Goal: Information Seeking & Learning: Learn about a topic

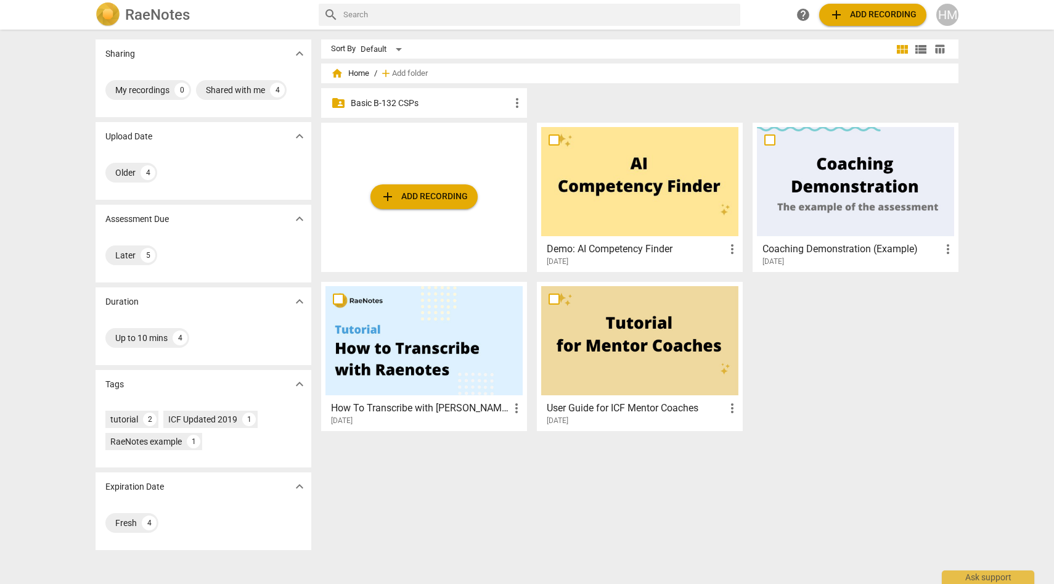
click at [859, 4] on button "add Add recording" at bounding box center [872, 15] width 107 height 22
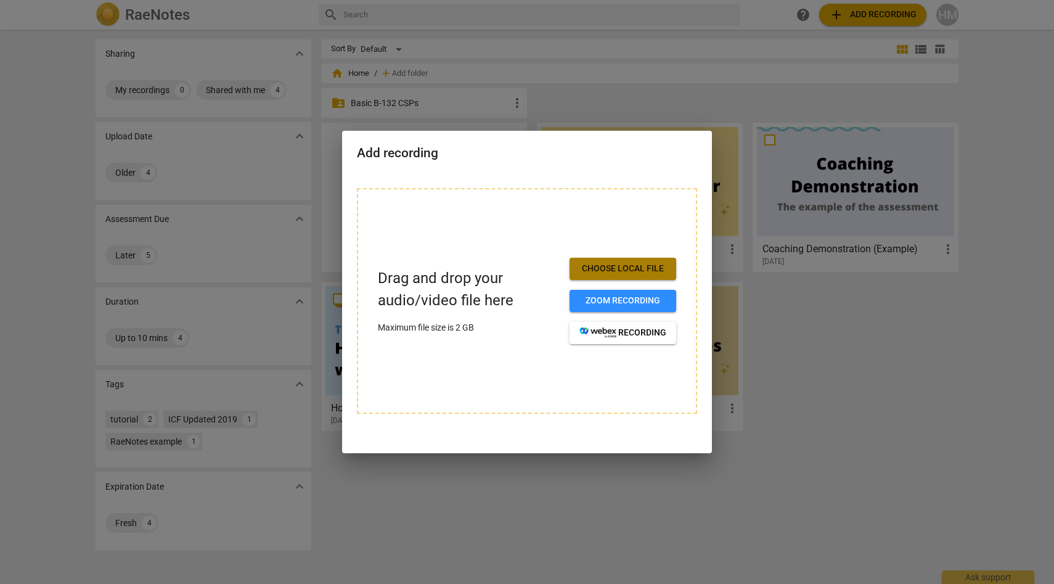
click at [631, 269] on span "Choose local file" at bounding box center [622, 269] width 87 height 12
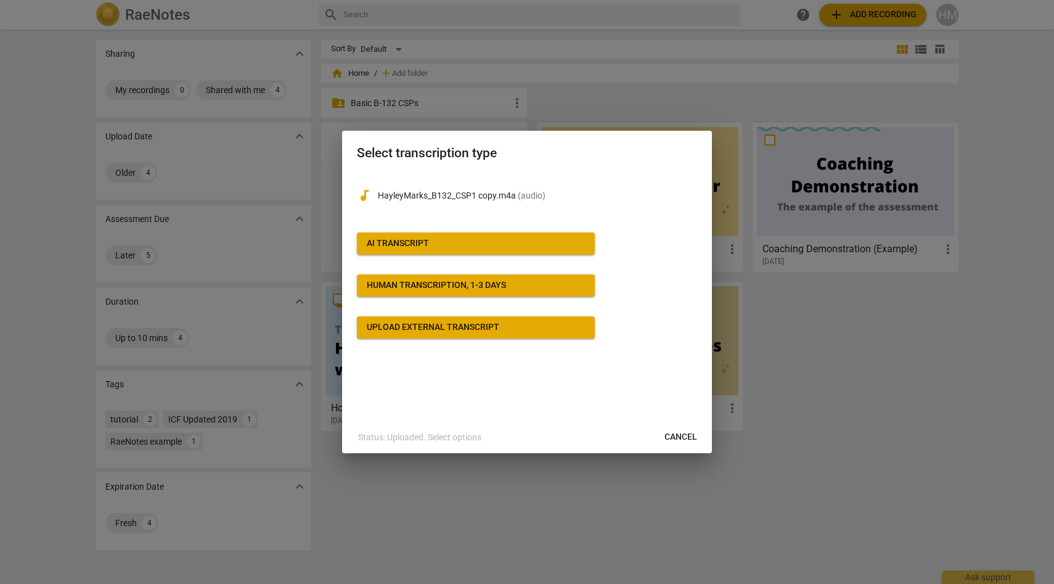
click at [558, 332] on span "Upload external transcript" at bounding box center [476, 327] width 218 height 12
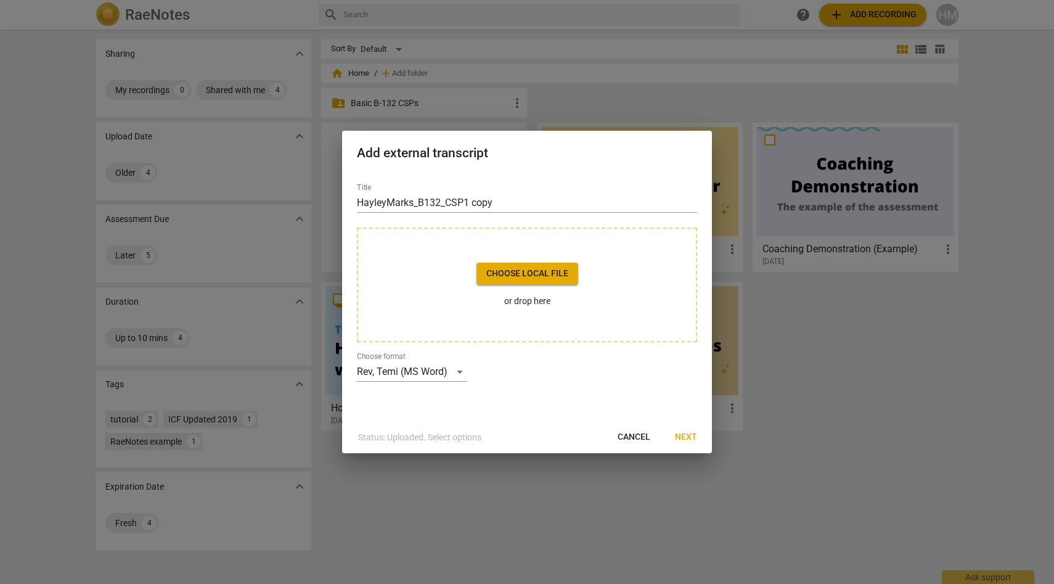
click at [542, 276] on span "Choose local file" at bounding box center [527, 274] width 82 height 12
click at [628, 440] on span "Cancel" at bounding box center [634, 437] width 33 height 12
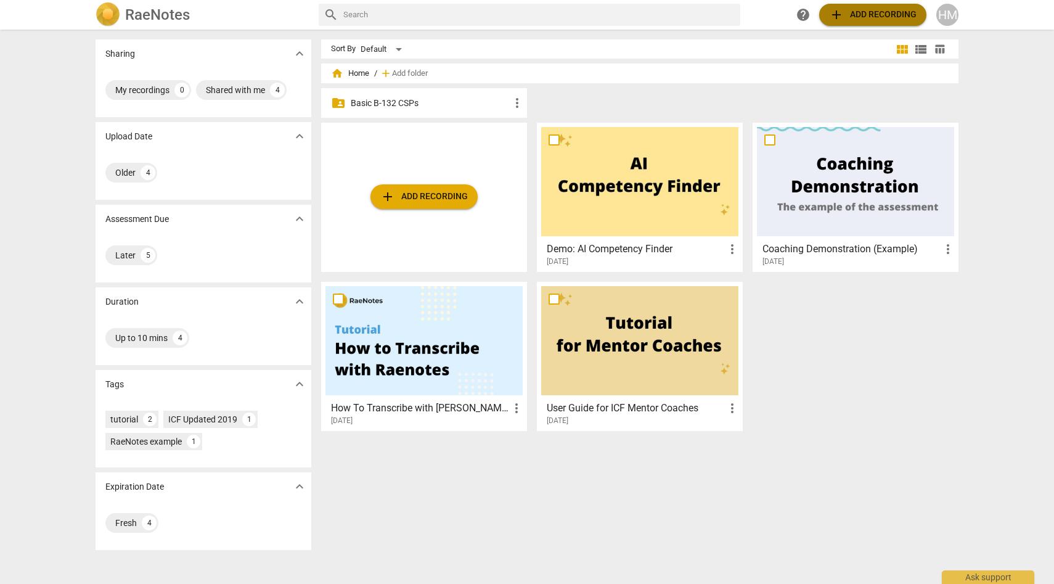
click at [859, 18] on span "add Add recording" at bounding box center [873, 14] width 88 height 15
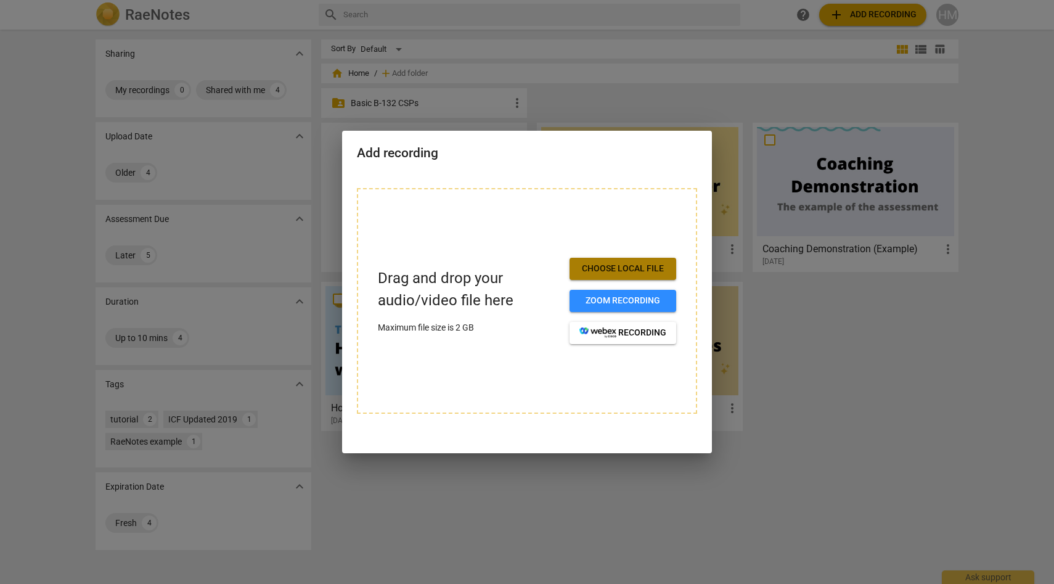
click at [621, 264] on span "Choose local file" at bounding box center [622, 269] width 87 height 12
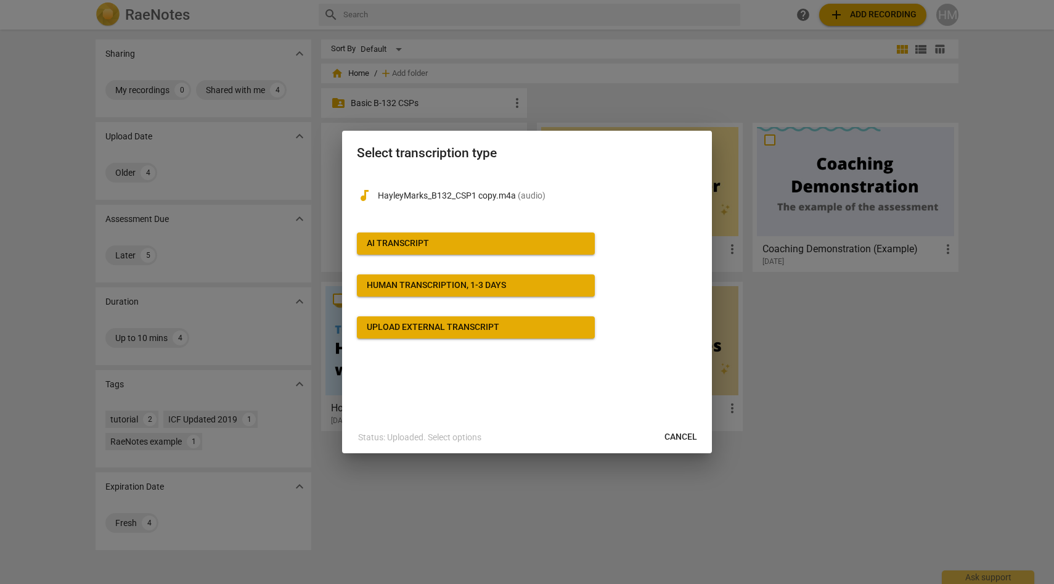
click at [692, 438] on span "Cancel" at bounding box center [680, 437] width 33 height 12
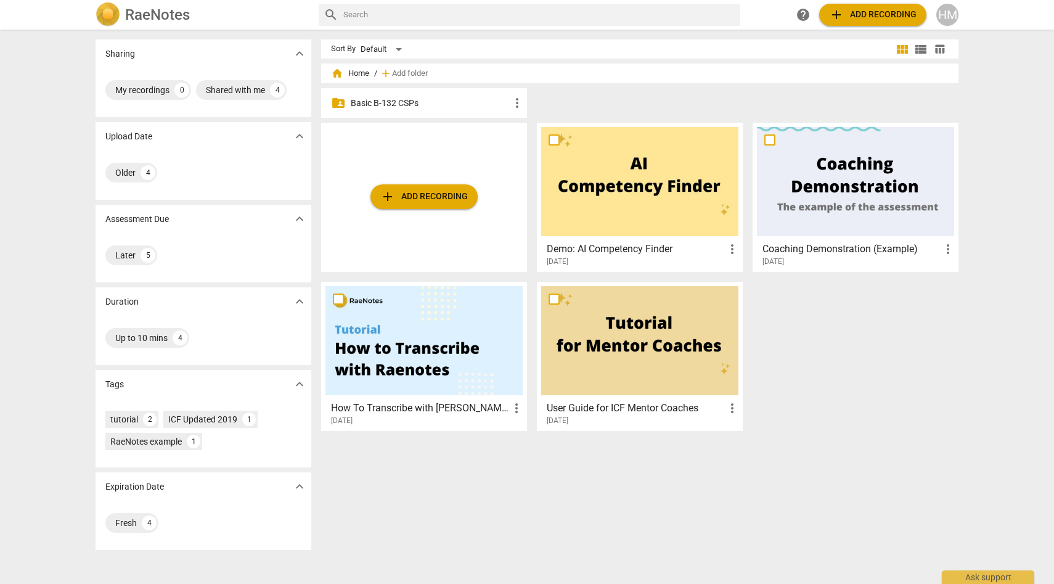
click at [434, 205] on button "add Add recording" at bounding box center [423, 196] width 107 height 25
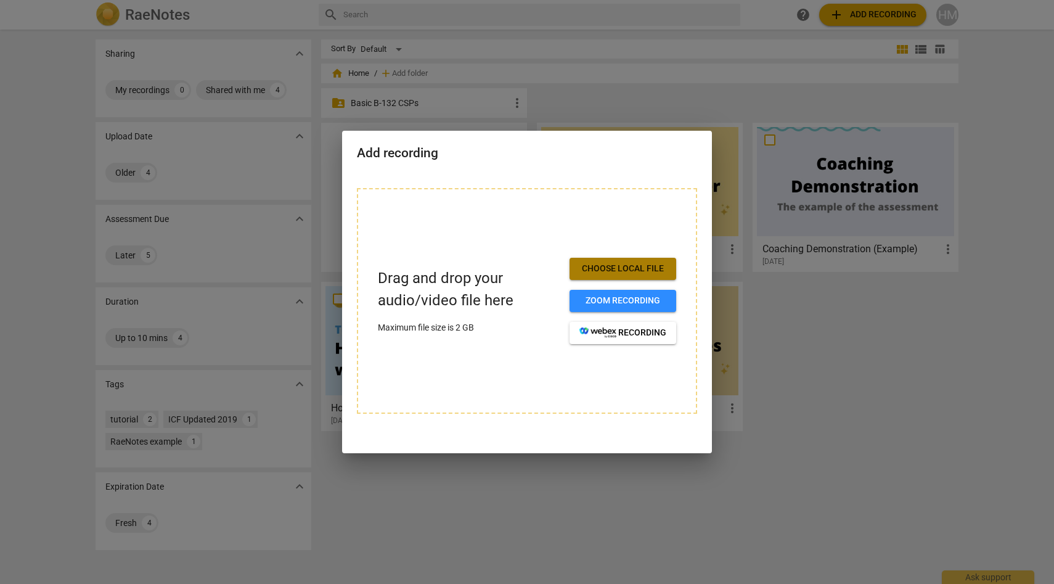
click at [596, 270] on span "Choose local file" at bounding box center [622, 269] width 87 height 12
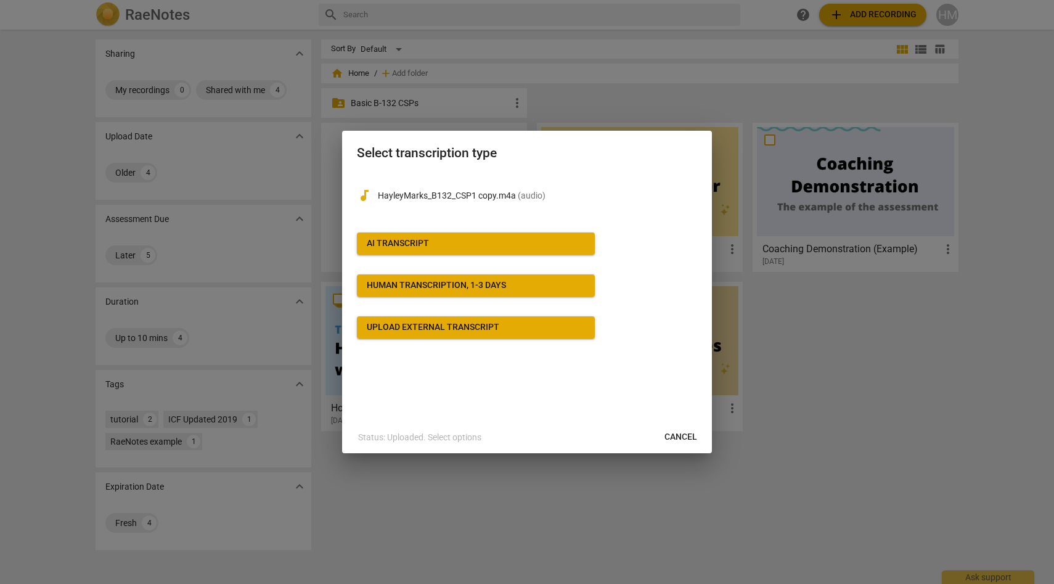
click at [544, 242] on span "AI Transcript" at bounding box center [476, 243] width 218 height 12
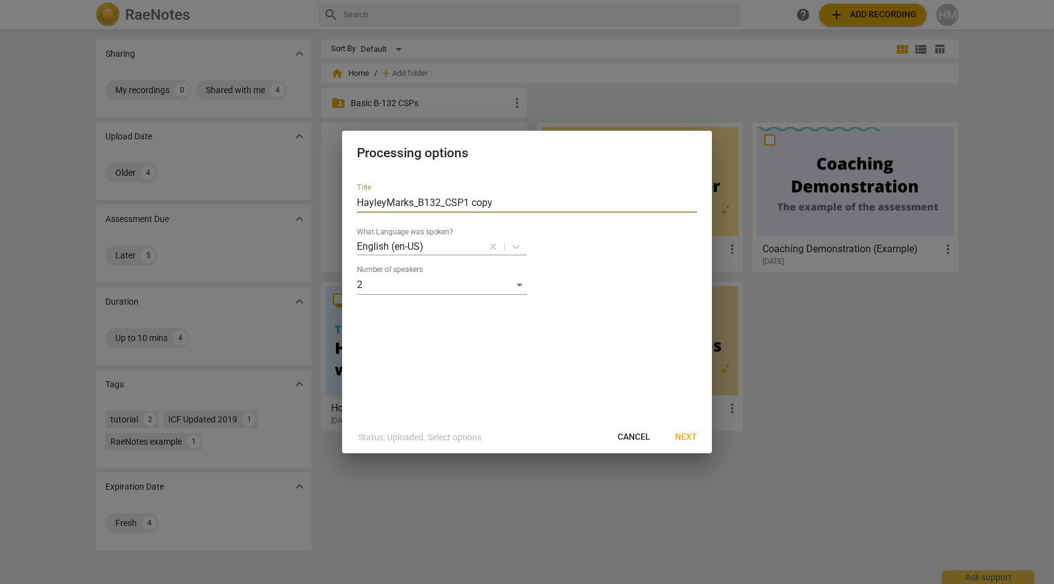
click at [492, 203] on input "HayleyMarks_B132_CSP1 copy" at bounding box center [527, 203] width 340 height 20
type input "HayleyMarks_B132_CSP1"
click at [690, 436] on span "Next" at bounding box center [686, 437] width 22 height 12
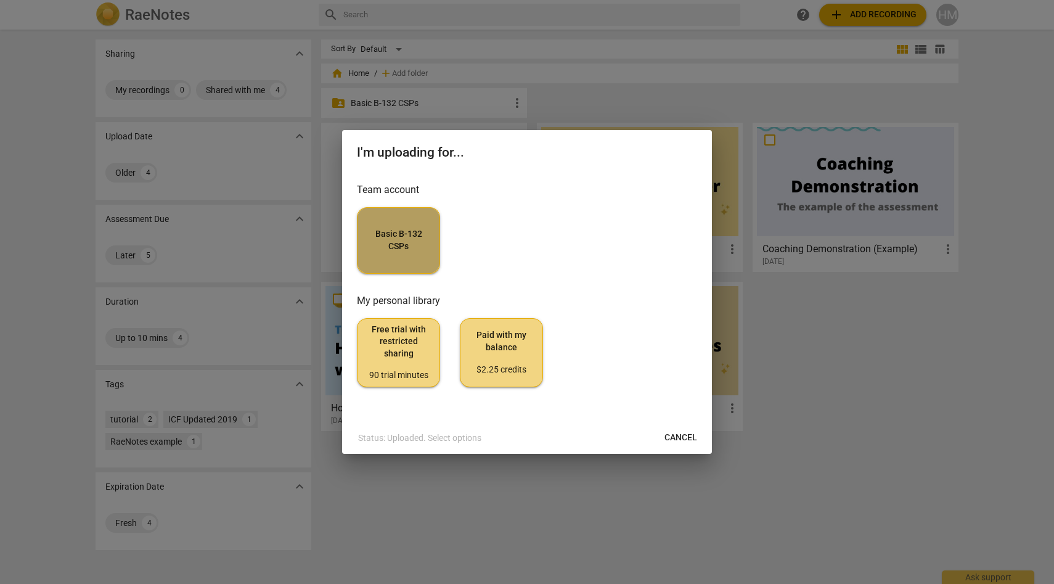
click at [406, 245] on span "Basic B-132 CSPs" at bounding box center [398, 240] width 62 height 24
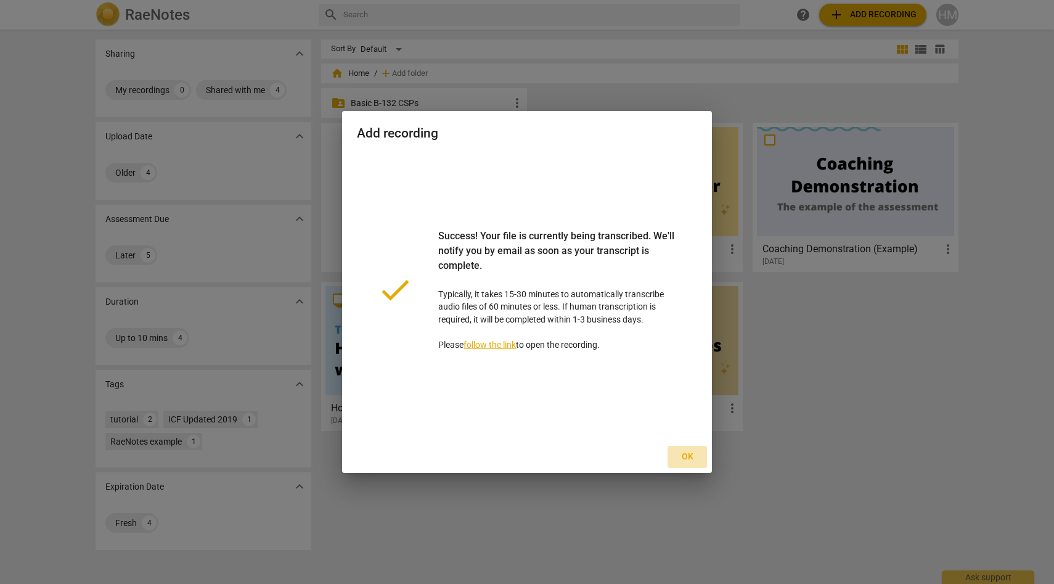
click at [684, 460] on span "Ok" at bounding box center [687, 457] width 20 height 12
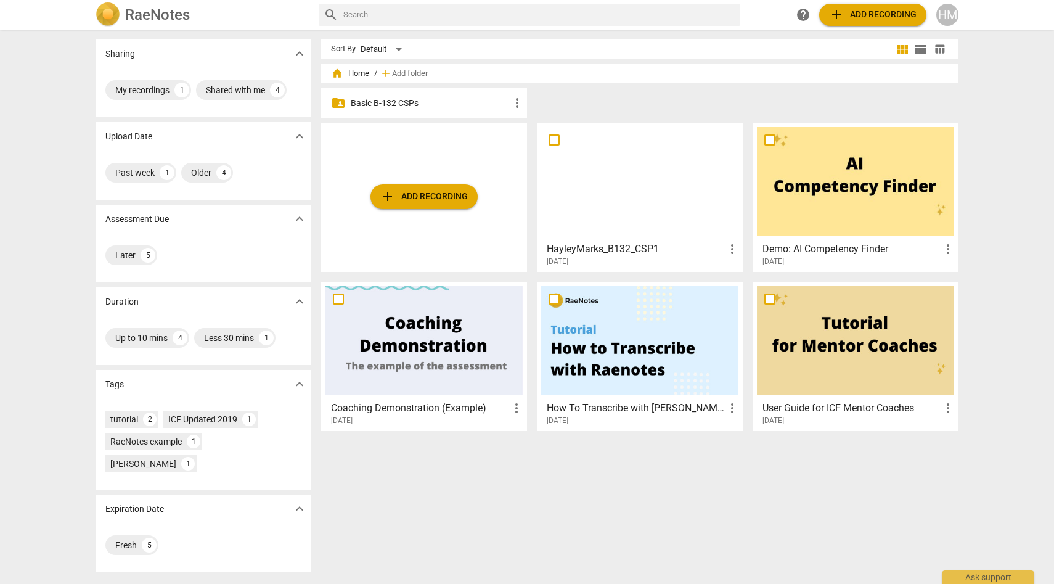
click at [631, 244] on h3 "HayleyMarks_B132_CSP1" at bounding box center [636, 249] width 178 height 15
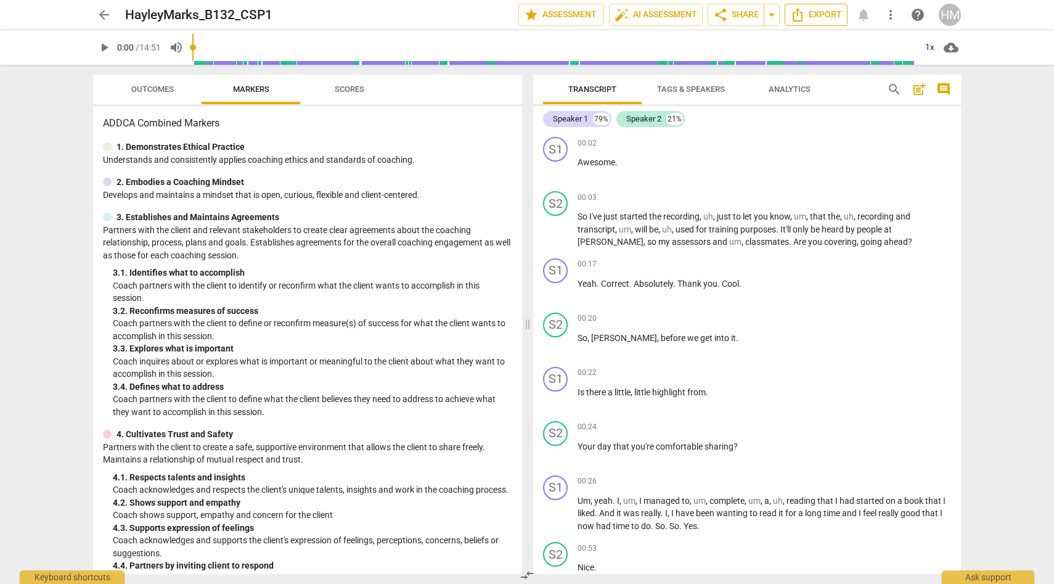
click at [828, 12] on span "Export" at bounding box center [816, 14] width 52 height 15
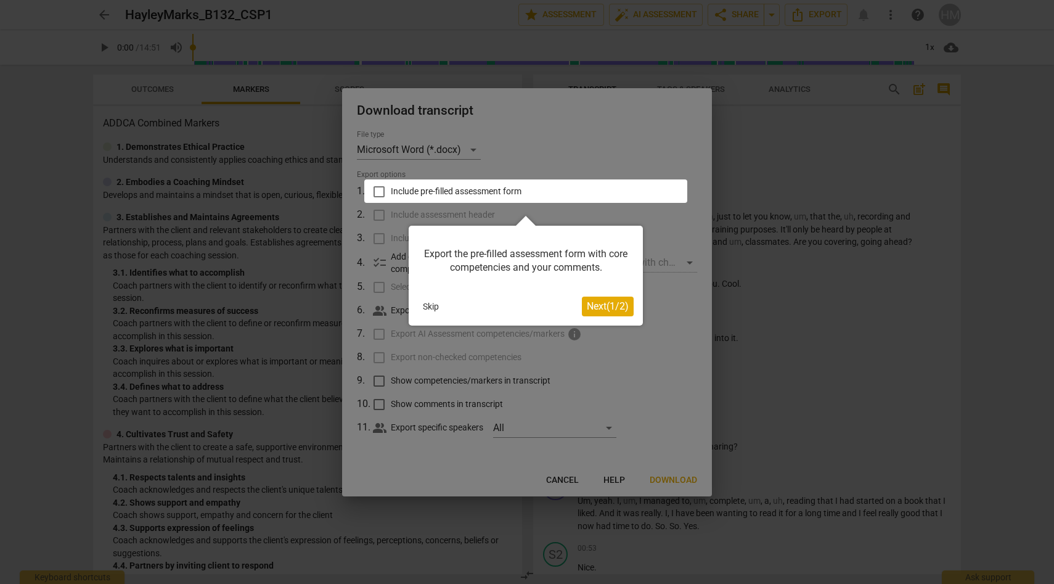
click at [563, 484] on div at bounding box center [527, 292] width 1054 height 584
click at [428, 308] on button "Skip" at bounding box center [431, 306] width 26 height 18
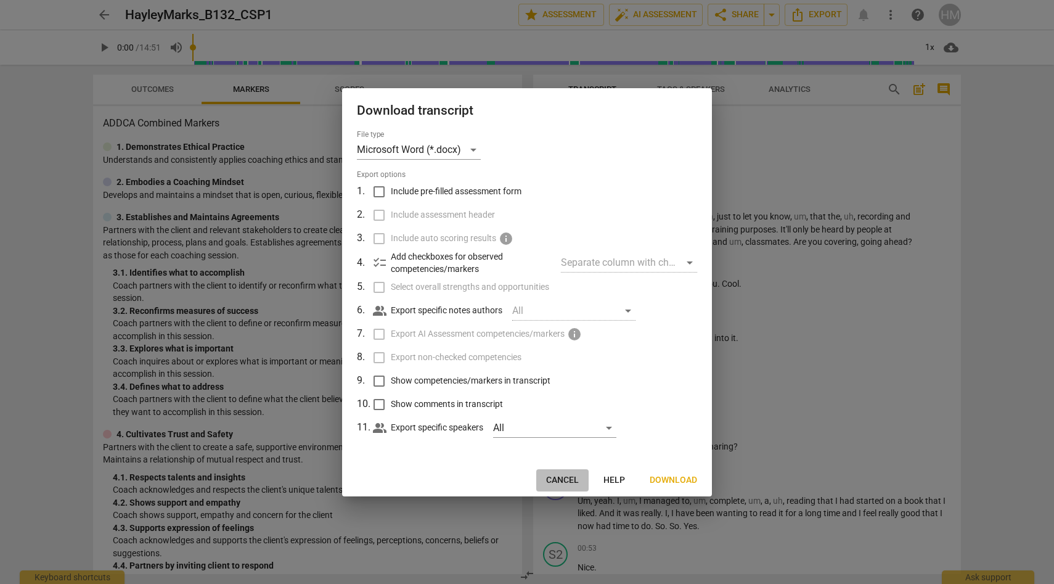
click at [567, 479] on span "Cancel" at bounding box center [562, 480] width 33 height 12
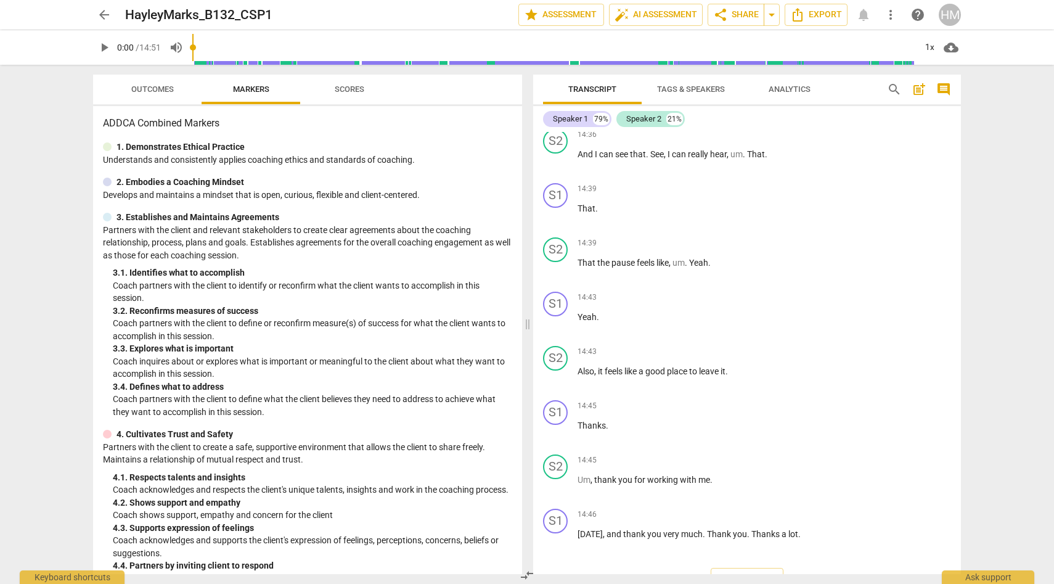
scroll to position [4066, 0]
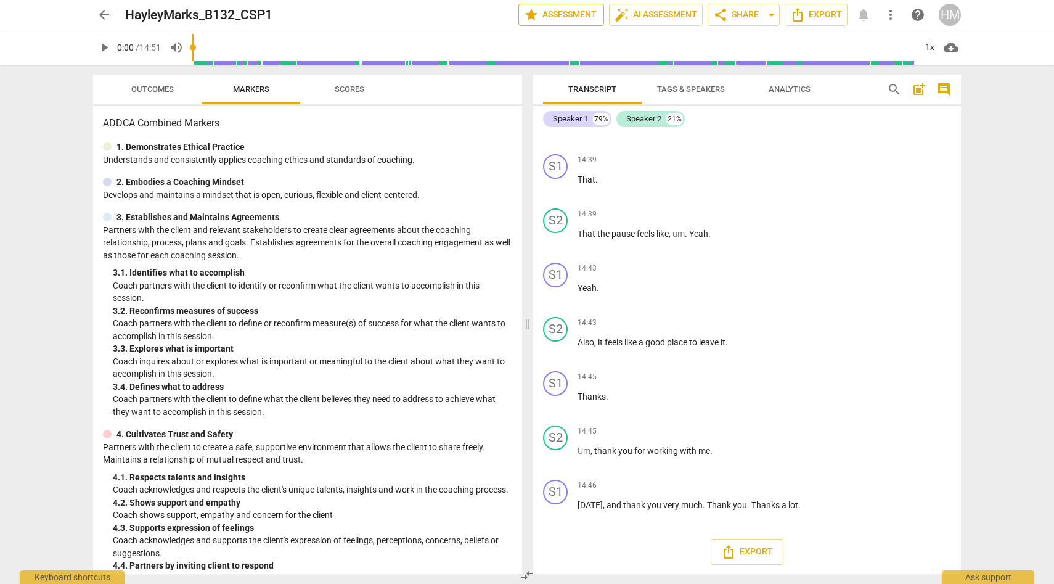
click at [542, 21] on span "star Assessment" at bounding box center [561, 14] width 75 height 15
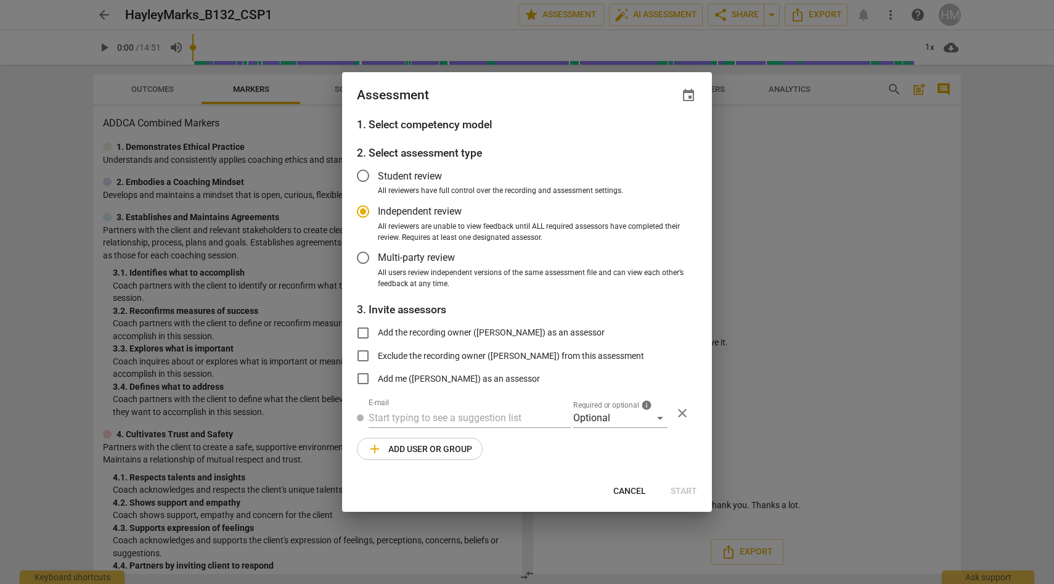
click at [623, 487] on span "Cancel" at bounding box center [629, 491] width 33 height 12
radio input "false"
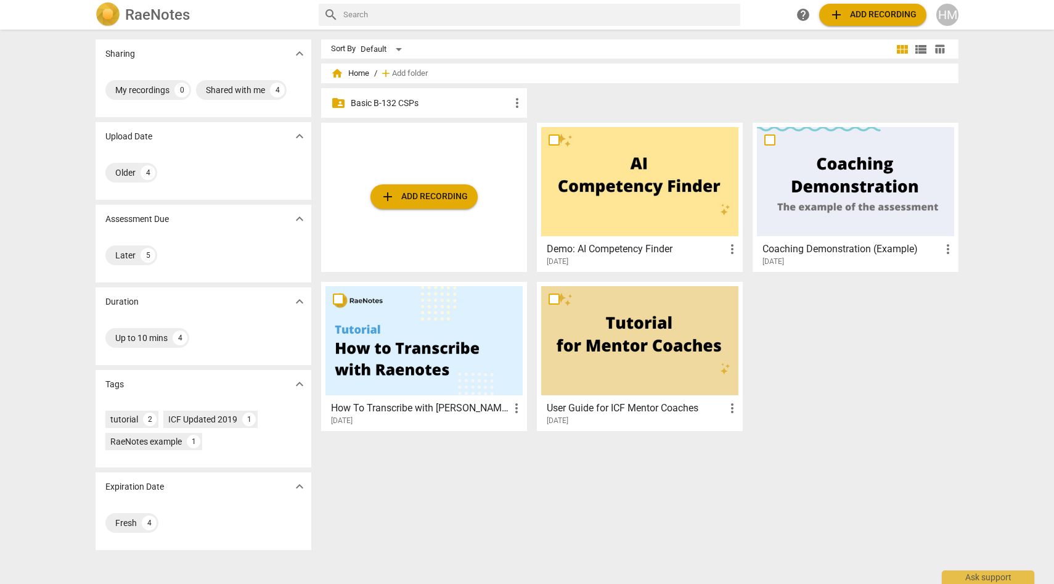
click at [389, 105] on p "Basic B-132 CSPs" at bounding box center [430, 103] width 159 height 13
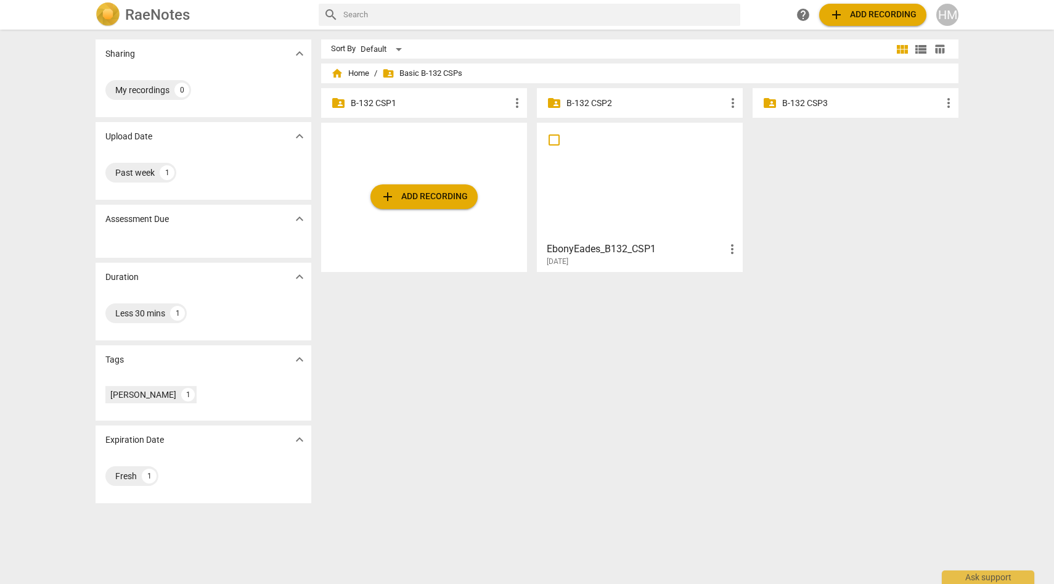
click at [391, 102] on p "B-132 CSP1" at bounding box center [430, 103] width 159 height 13
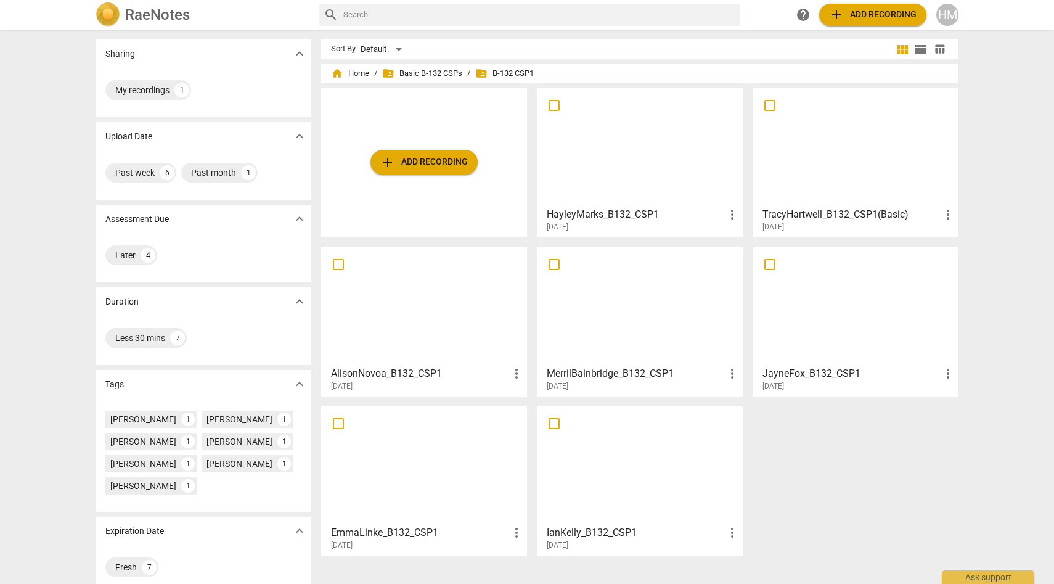
click at [873, 190] on div at bounding box center [855, 146] width 197 height 109
click at [379, 331] on div at bounding box center [423, 305] width 197 height 109
click at [626, 345] on div at bounding box center [639, 305] width 197 height 109
click at [832, 336] on div at bounding box center [855, 305] width 197 height 109
click at [453, 480] on div at bounding box center [423, 465] width 197 height 109
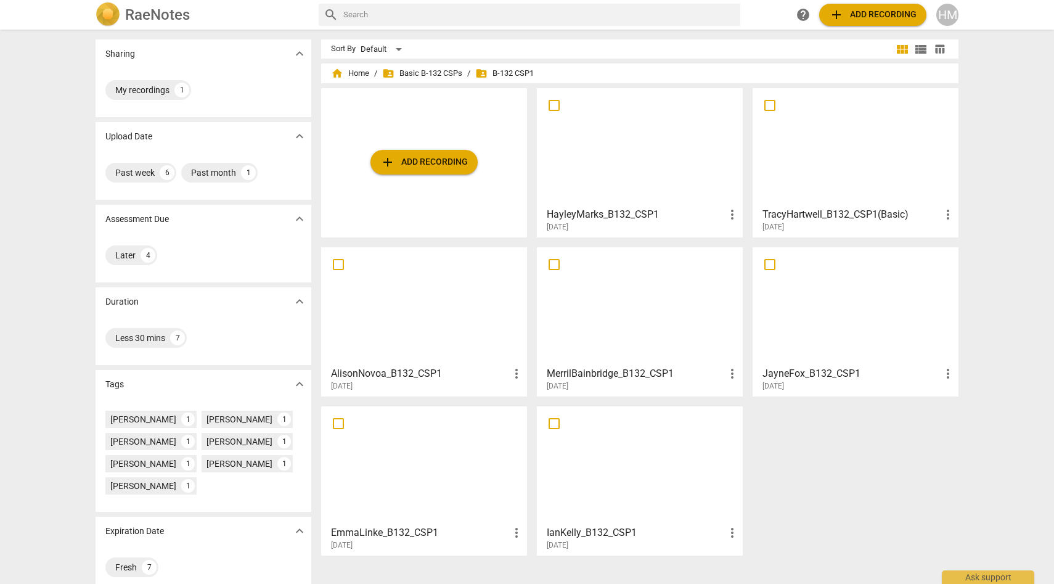
click at [606, 502] on div at bounding box center [639, 465] width 197 height 109
click at [880, 341] on div at bounding box center [855, 305] width 197 height 109
click at [610, 185] on div at bounding box center [639, 146] width 197 height 109
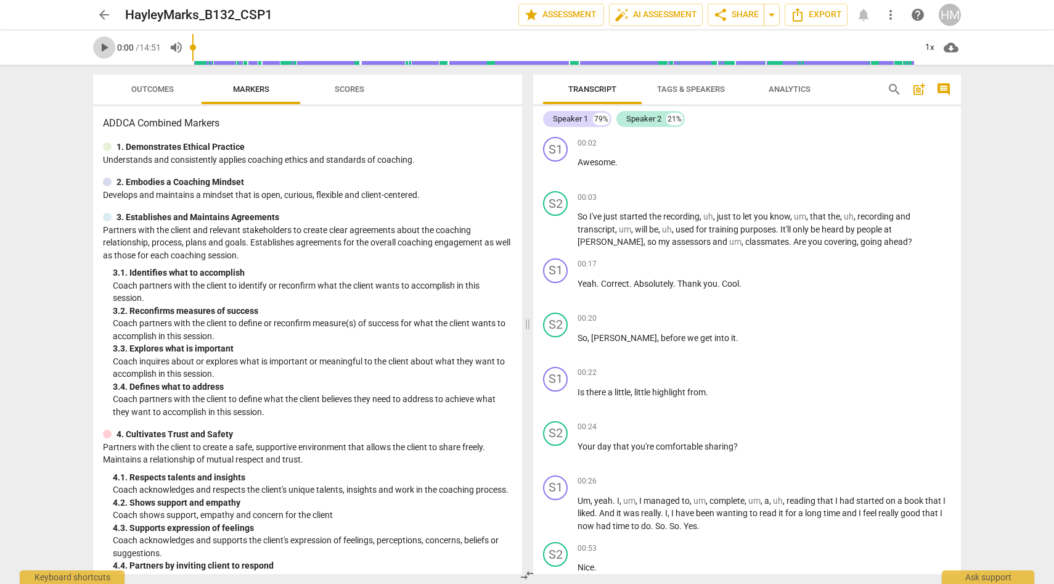
click at [103, 46] on span "play_arrow" at bounding box center [104, 47] width 15 height 15
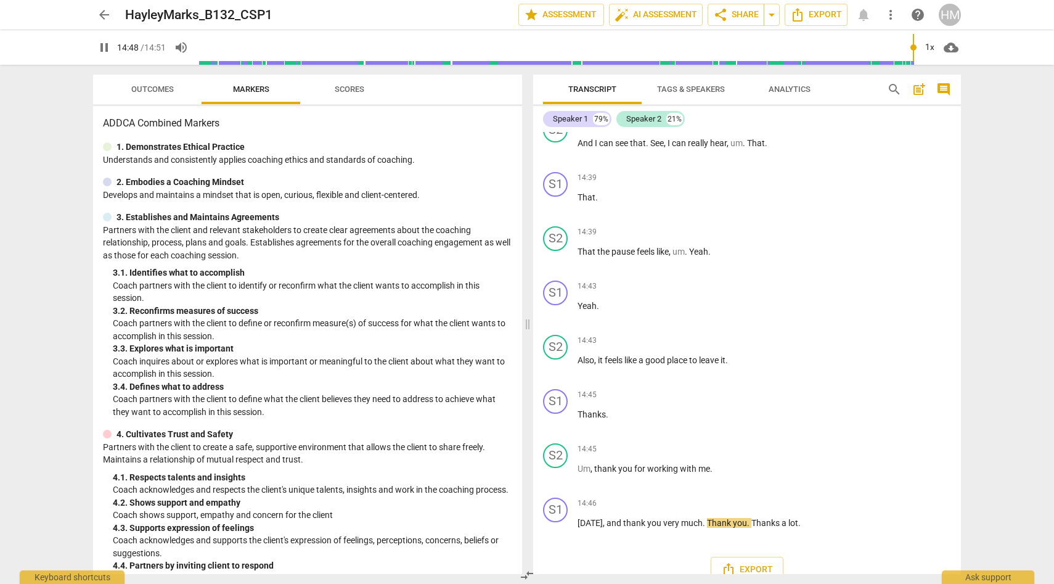
scroll to position [4066, 0]
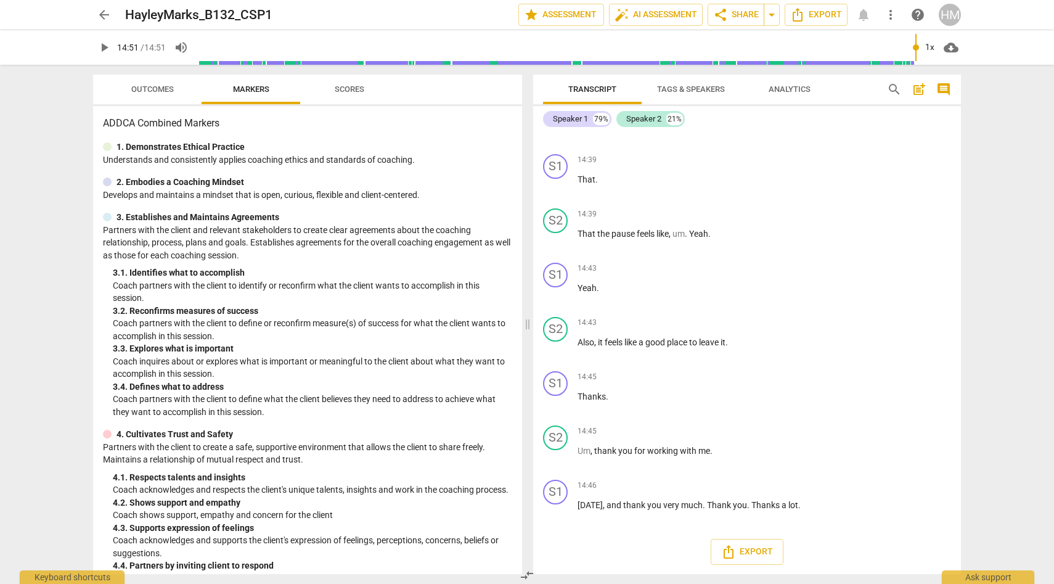
type input "891"
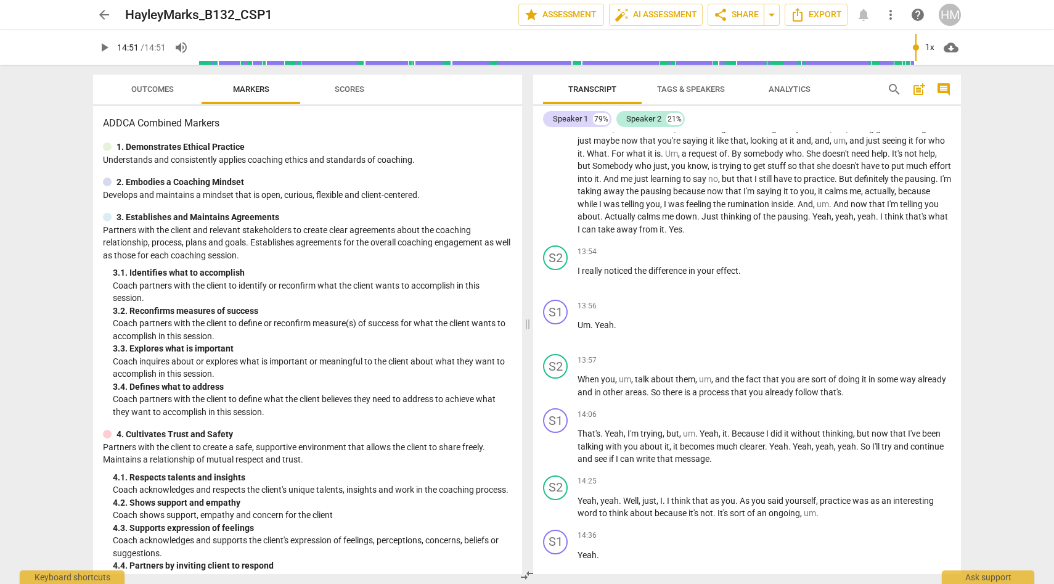
scroll to position [3470, 0]
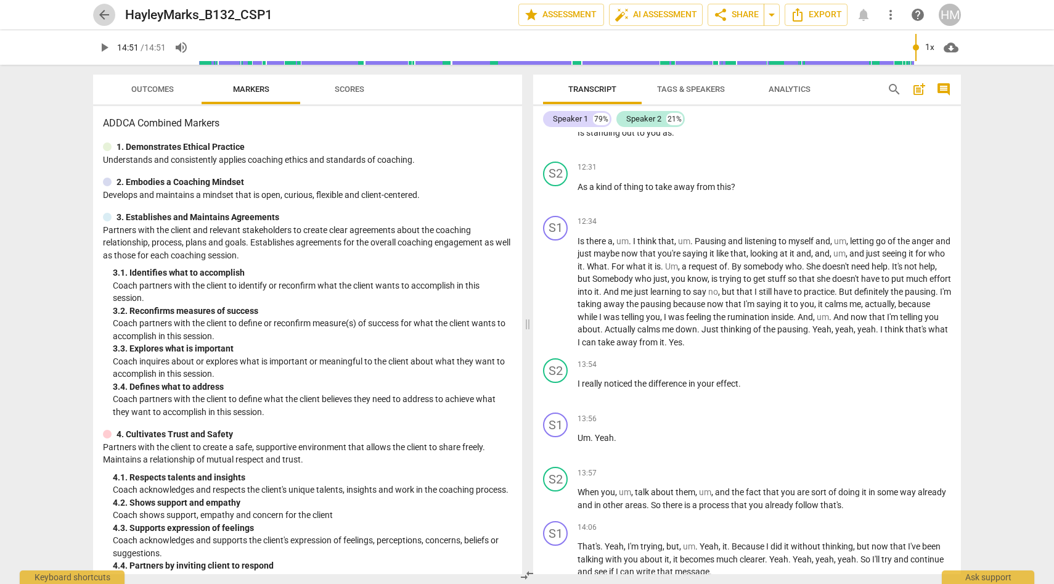
click at [104, 15] on span "arrow_back" at bounding box center [104, 14] width 15 height 15
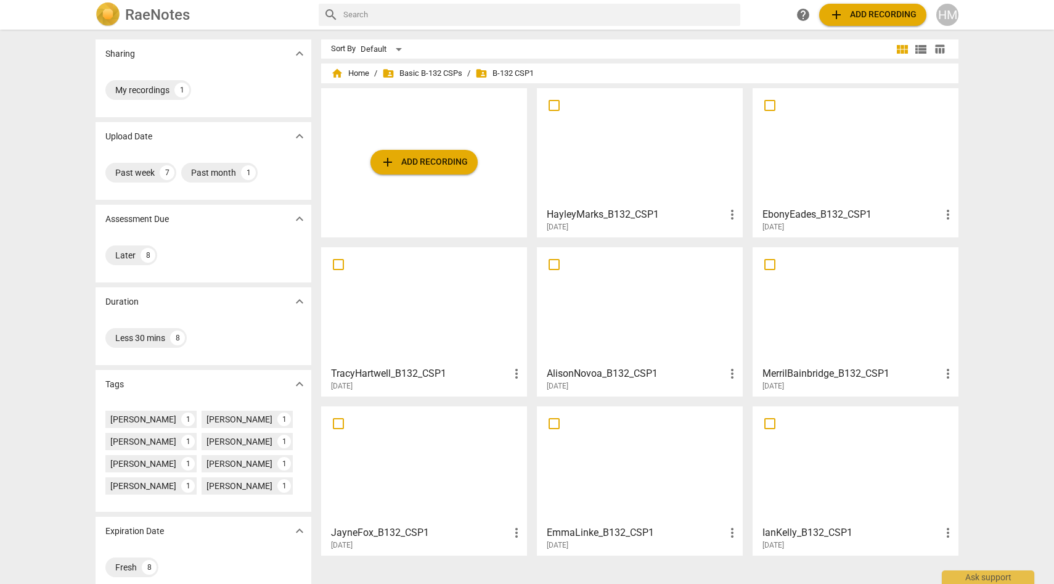
click at [777, 222] on span "[DATE]" at bounding box center [773, 227] width 22 height 10
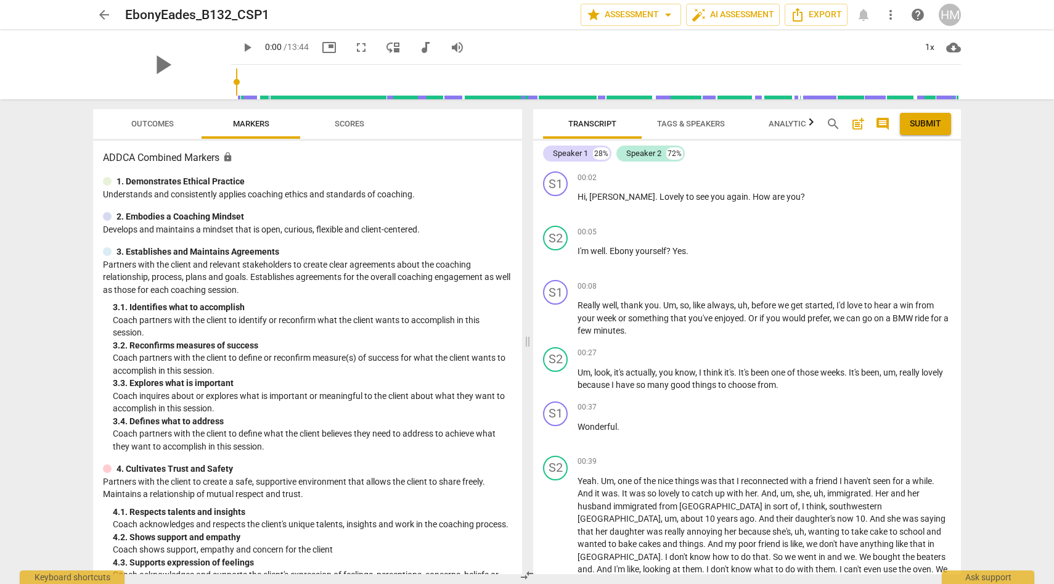
click at [184, 64] on div "play_arrow" at bounding box center [162, 64] width 138 height 69
click at [152, 65] on span "play_arrow" at bounding box center [162, 65] width 32 height 32
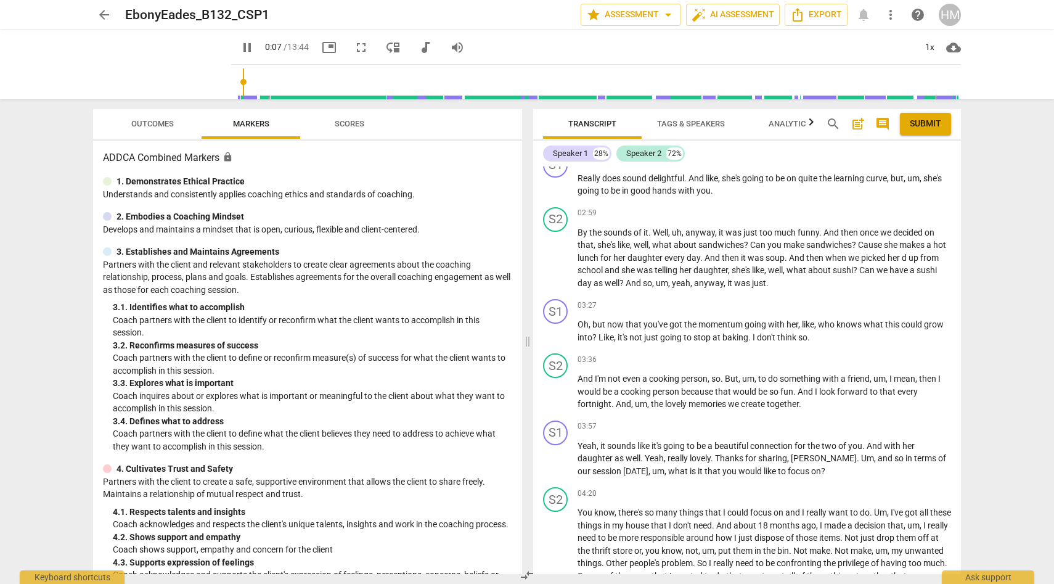
scroll to position [585, 0]
type input "10"
click at [105, 17] on span "arrow_back" at bounding box center [104, 14] width 15 height 15
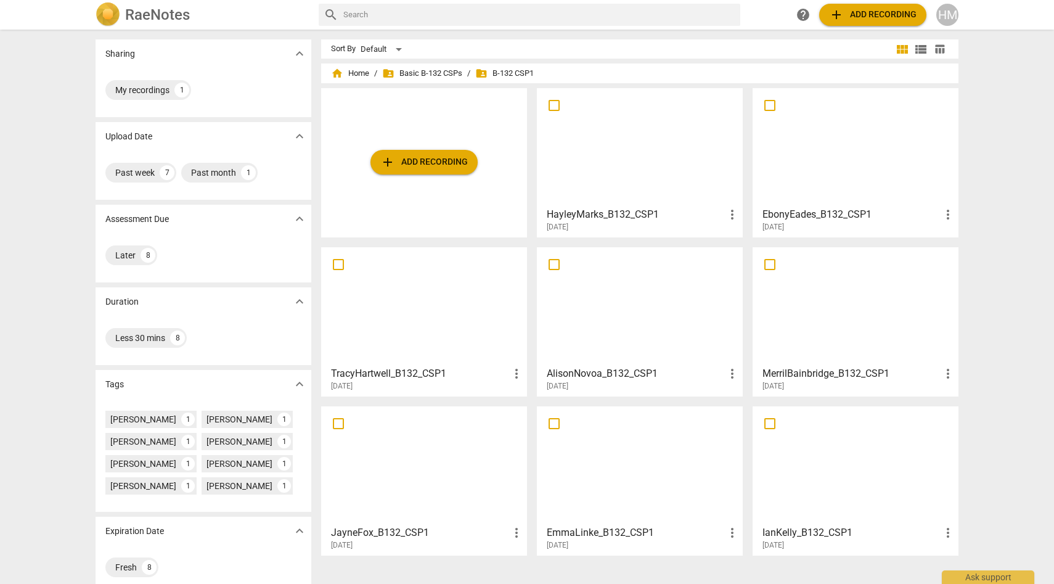
click at [621, 322] on div at bounding box center [639, 305] width 197 height 109
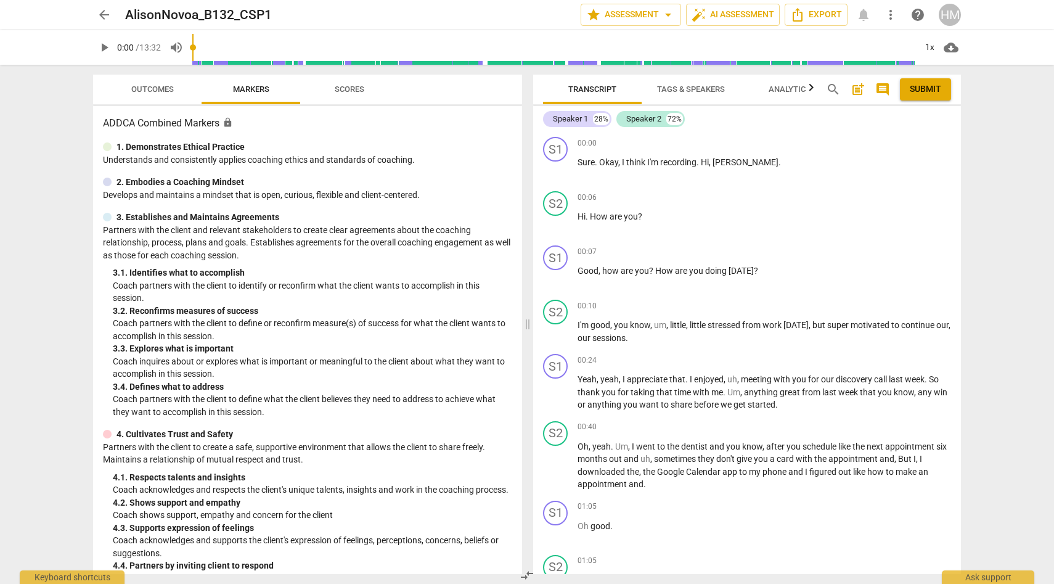
click at [106, 50] on span "play_arrow" at bounding box center [104, 47] width 15 height 15
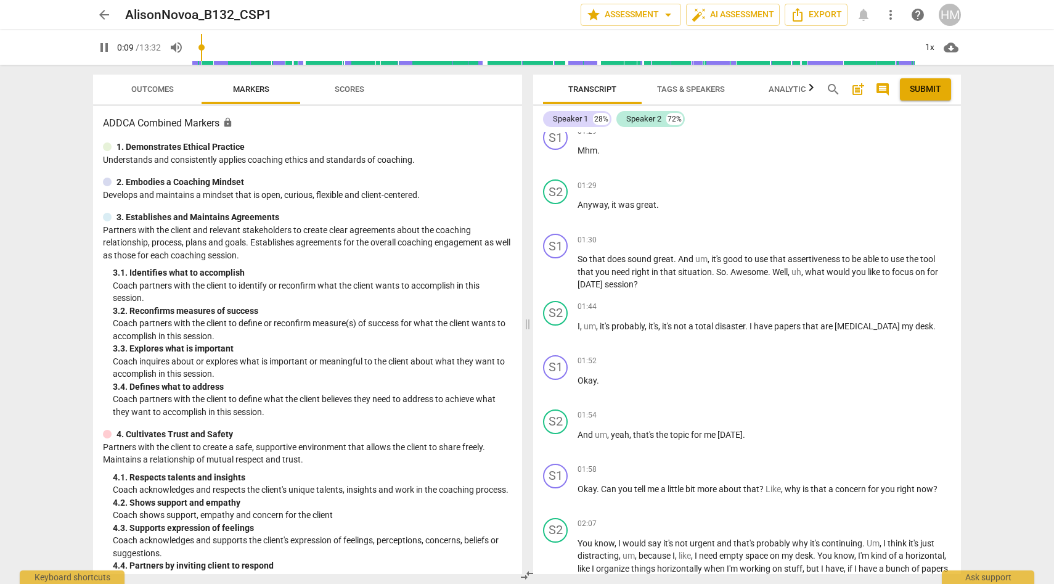
scroll to position [607, 0]
type input "11"
click at [108, 15] on span "arrow_back" at bounding box center [104, 14] width 15 height 15
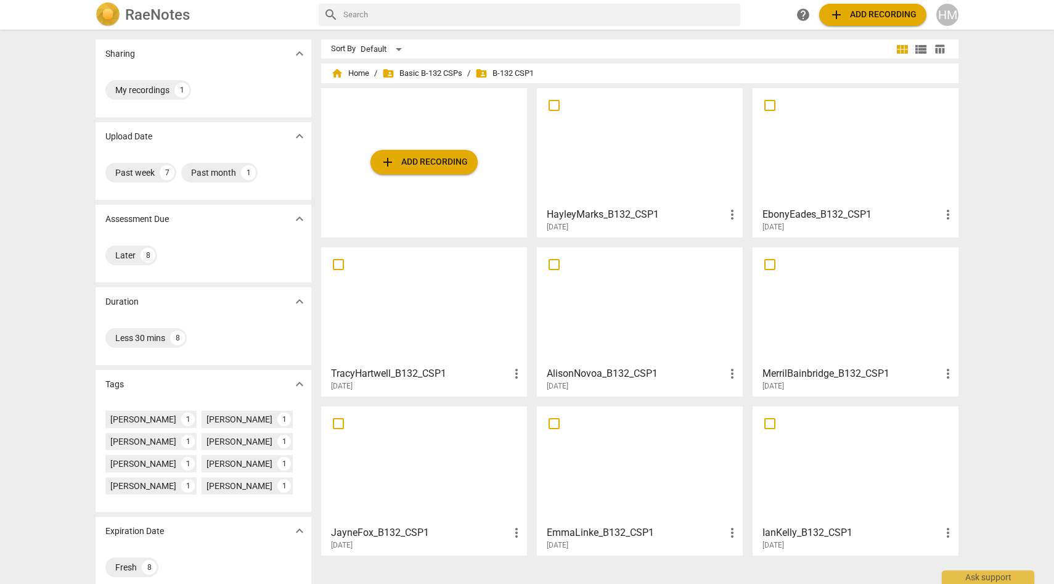
click at [661, 152] on div at bounding box center [639, 146] width 197 height 109
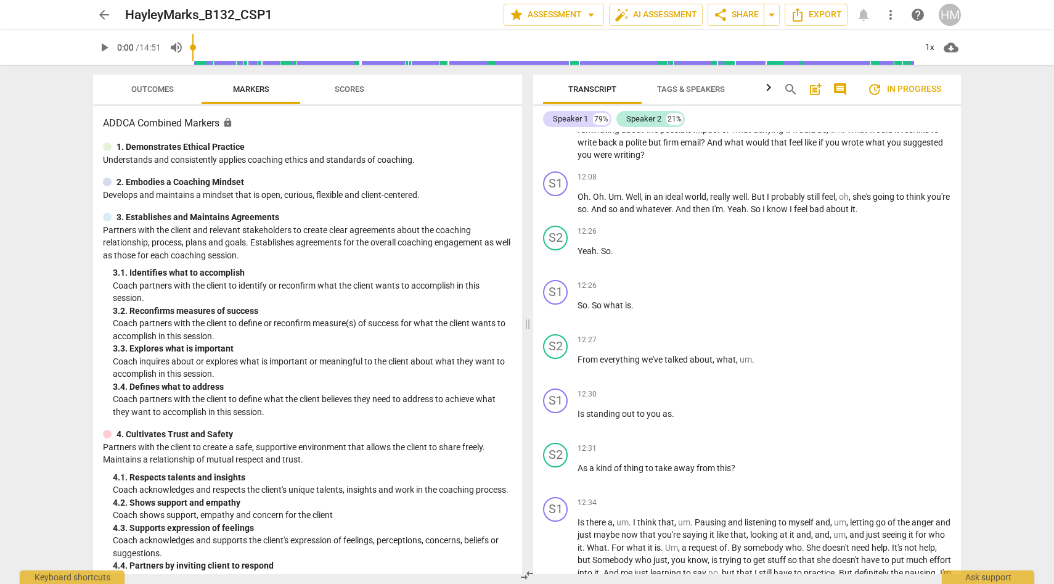
scroll to position [3189, 0]
click at [102, 15] on span "arrow_back" at bounding box center [104, 14] width 15 height 15
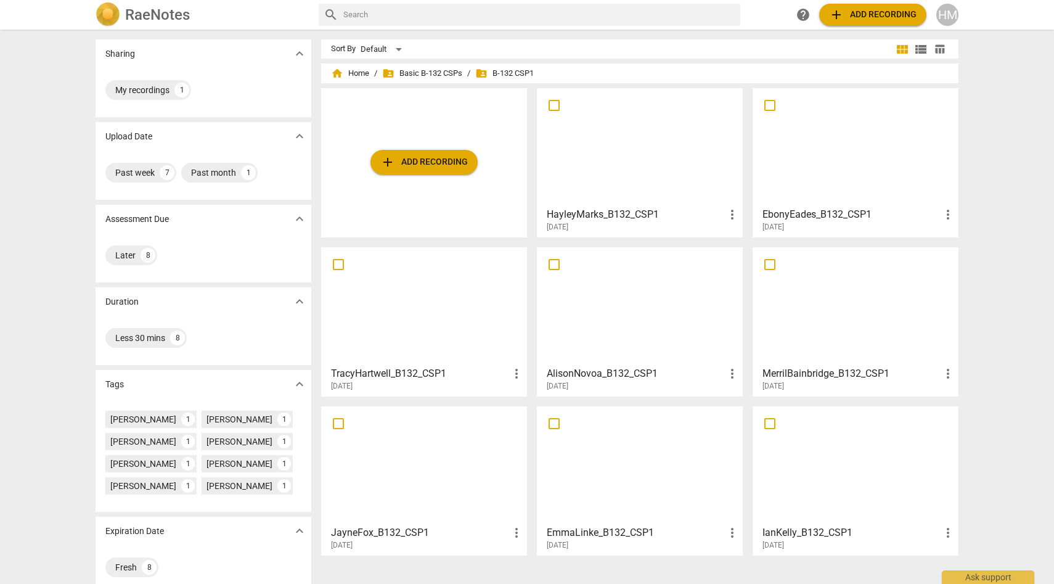
scroll to position [15, 0]
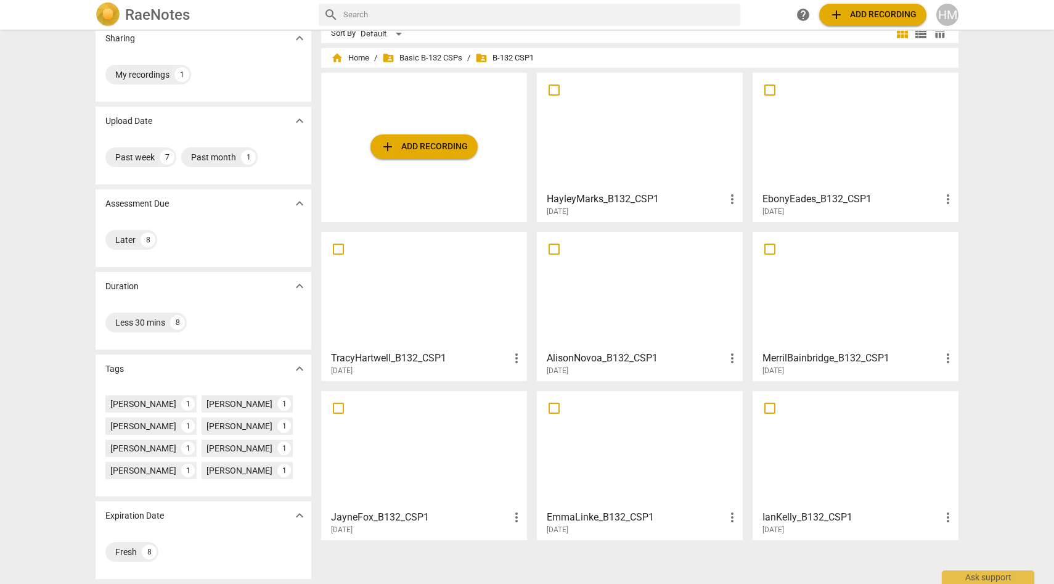
click at [370, 478] on div at bounding box center [423, 449] width 197 height 109
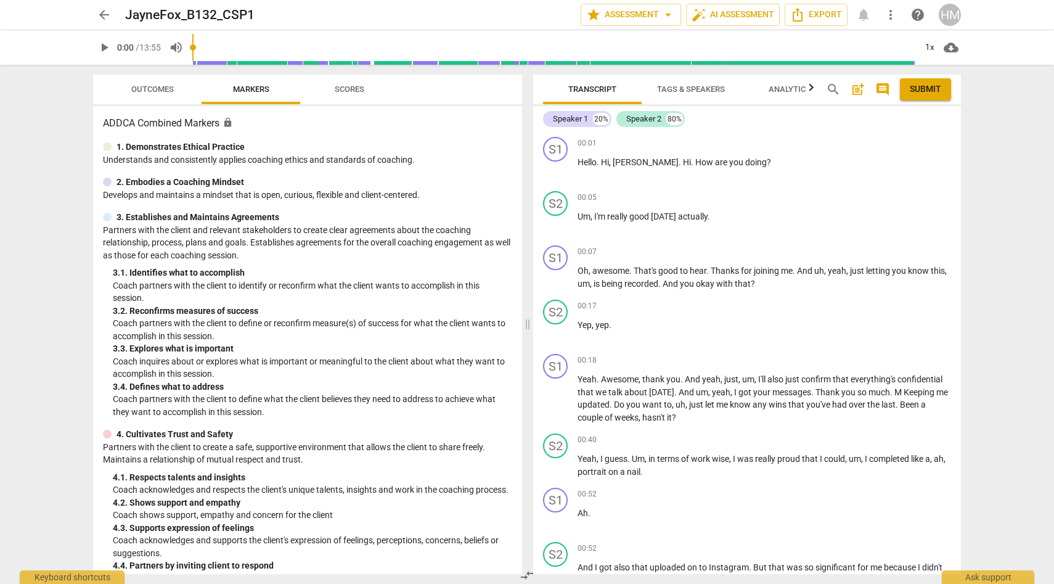
click at [101, 48] on span "play_arrow" at bounding box center [104, 47] width 15 height 15
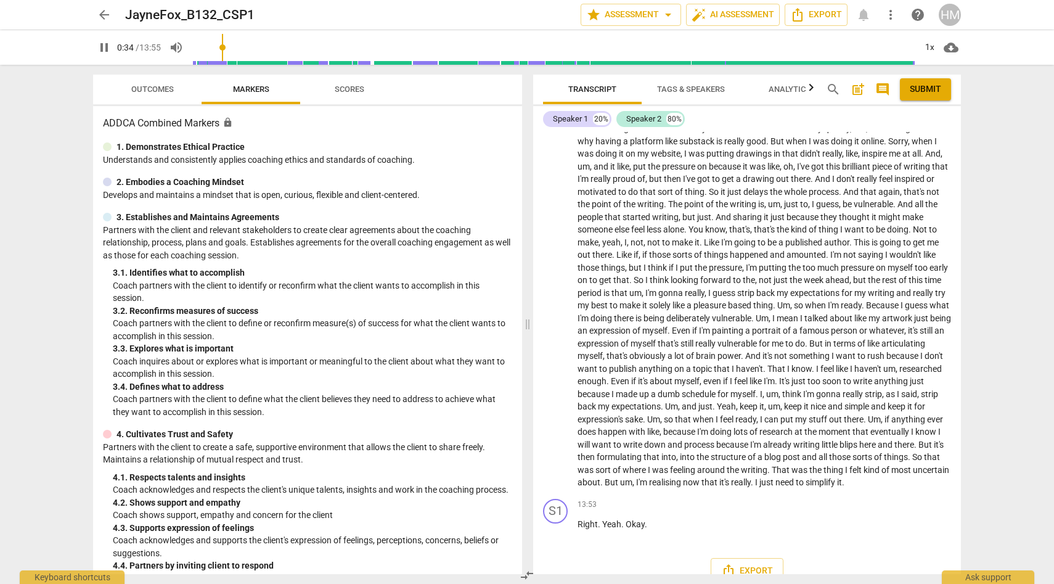
scroll to position [2593, 0]
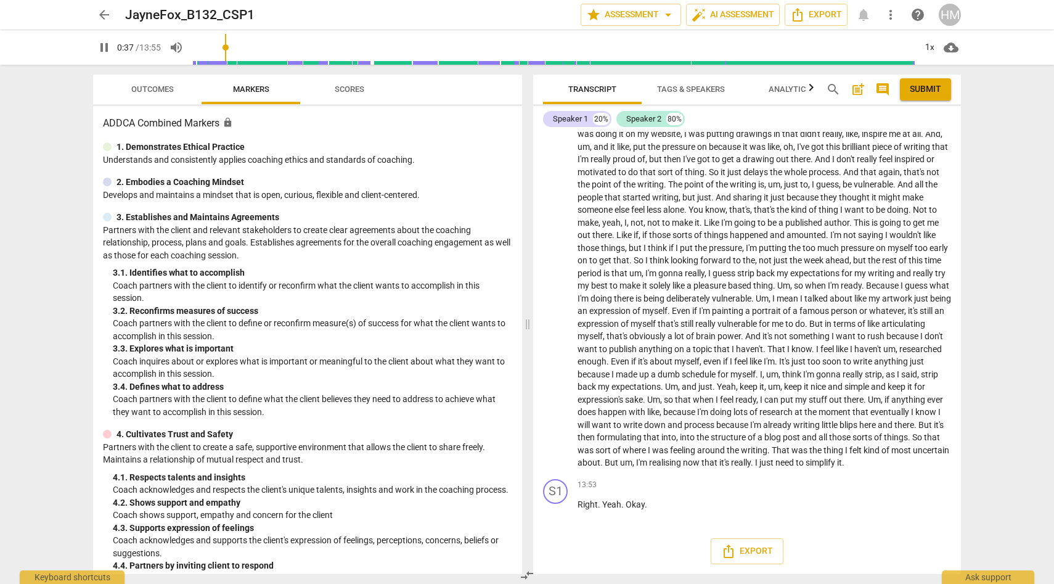
type input "38"
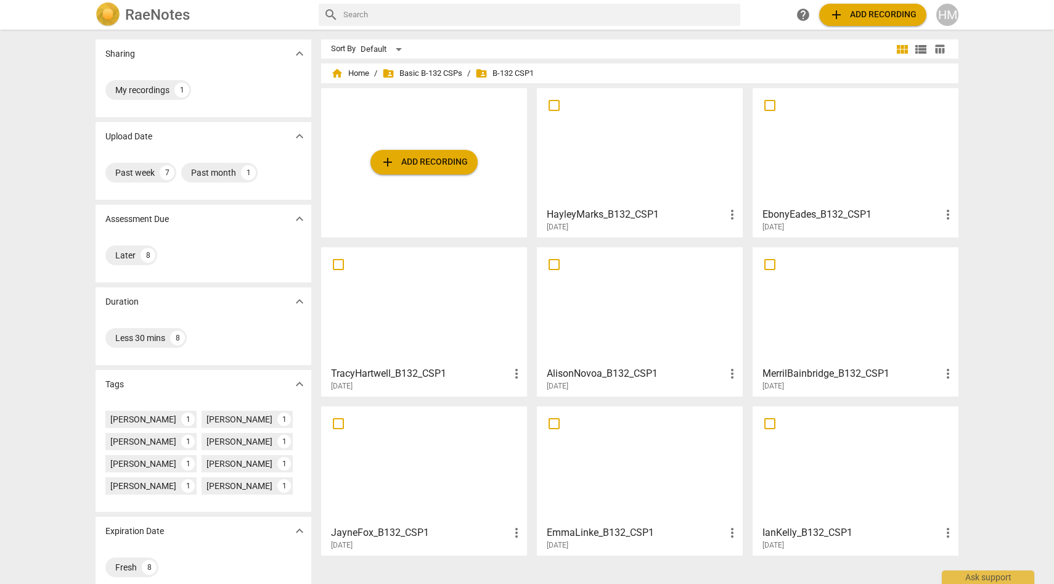
click at [594, 156] on div at bounding box center [639, 146] width 197 height 109
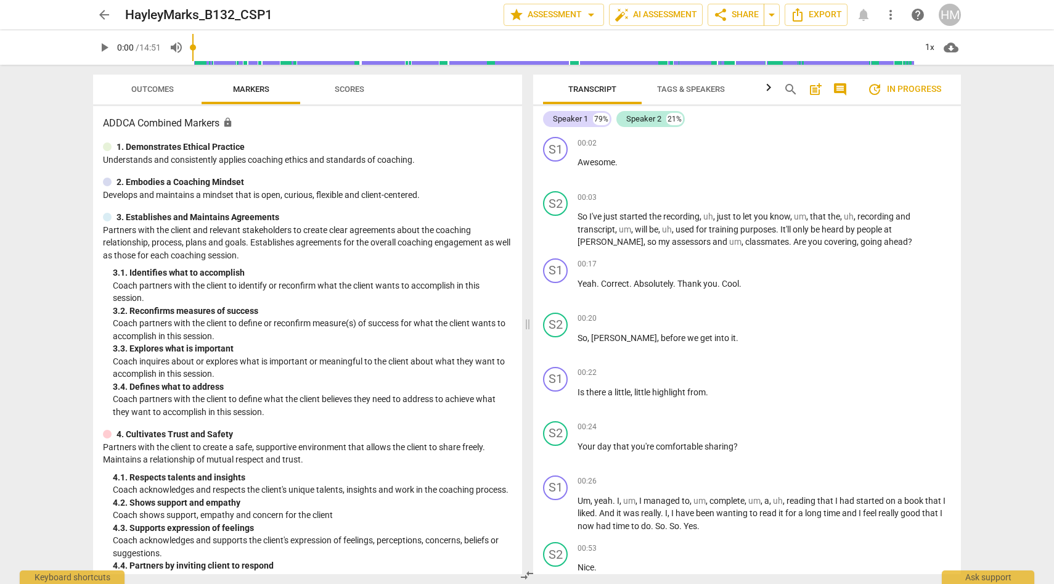
click at [104, 51] on span "play_arrow" at bounding box center [104, 47] width 15 height 15
click at [100, 52] on span "play_arrow" at bounding box center [104, 47] width 15 height 15
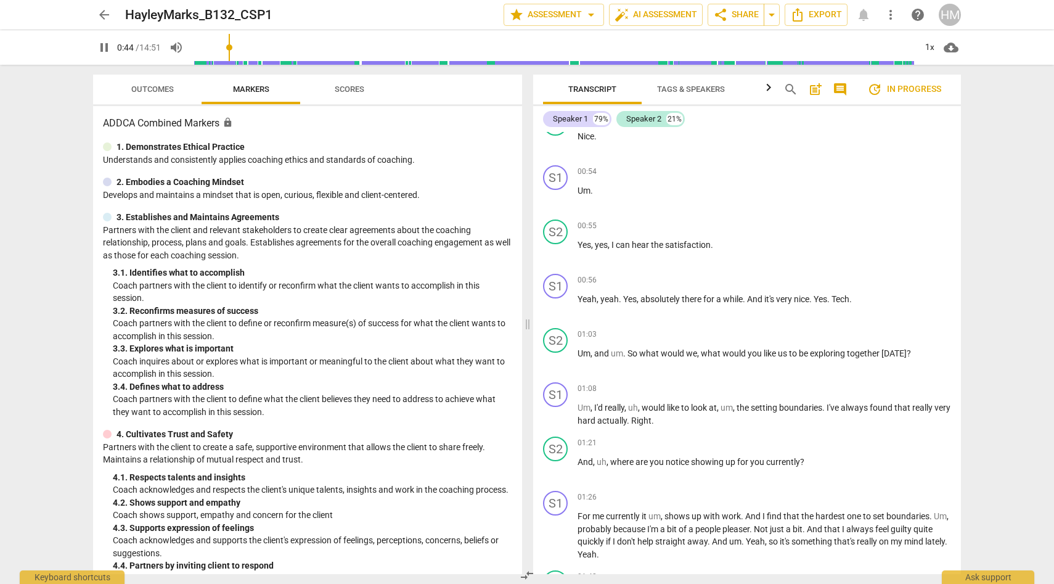
scroll to position [432, 0]
type input "50"
click at [100, 20] on span "arrow_back" at bounding box center [104, 14] width 15 height 15
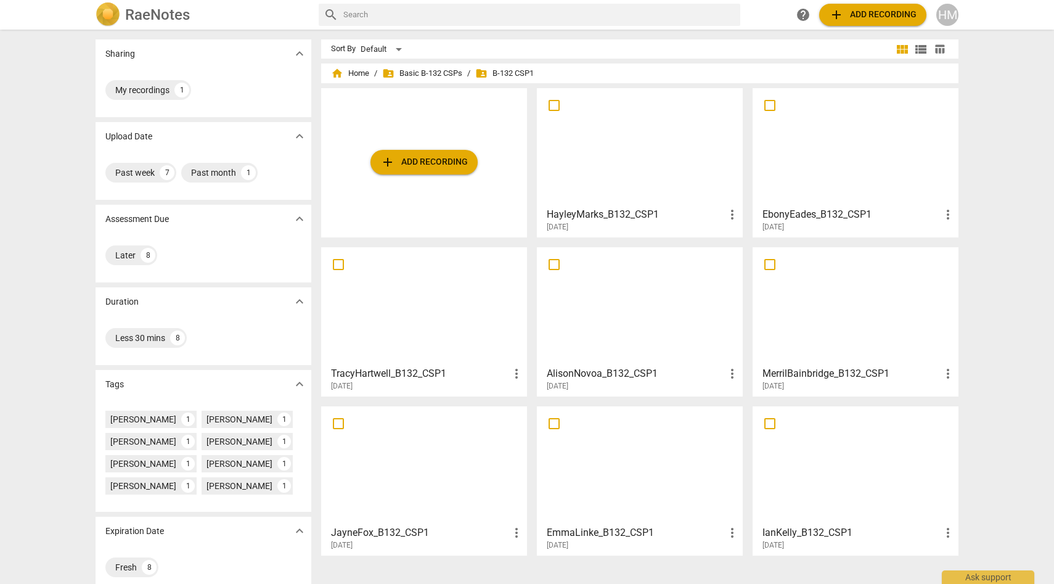
click at [800, 361] on div "MerrilBainbridge_B132_CSP1 more_vert 2025-09-10" at bounding box center [856, 376] width 198 height 31
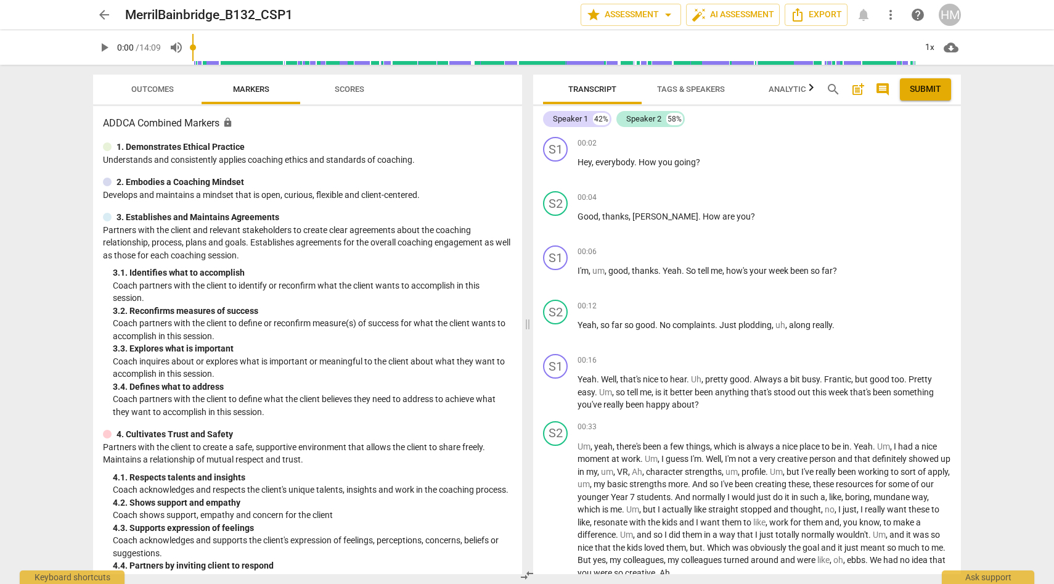
click at [103, 46] on span "play_arrow" at bounding box center [104, 47] width 15 height 15
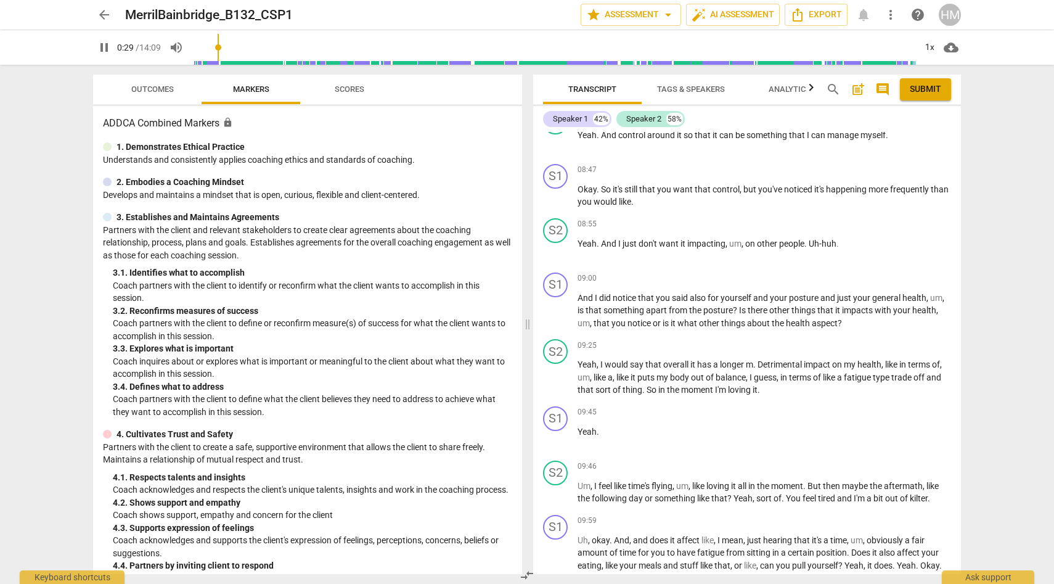
scroll to position [2620, 0]
type input "34"
click at [105, 14] on span "arrow_back" at bounding box center [104, 14] width 15 height 15
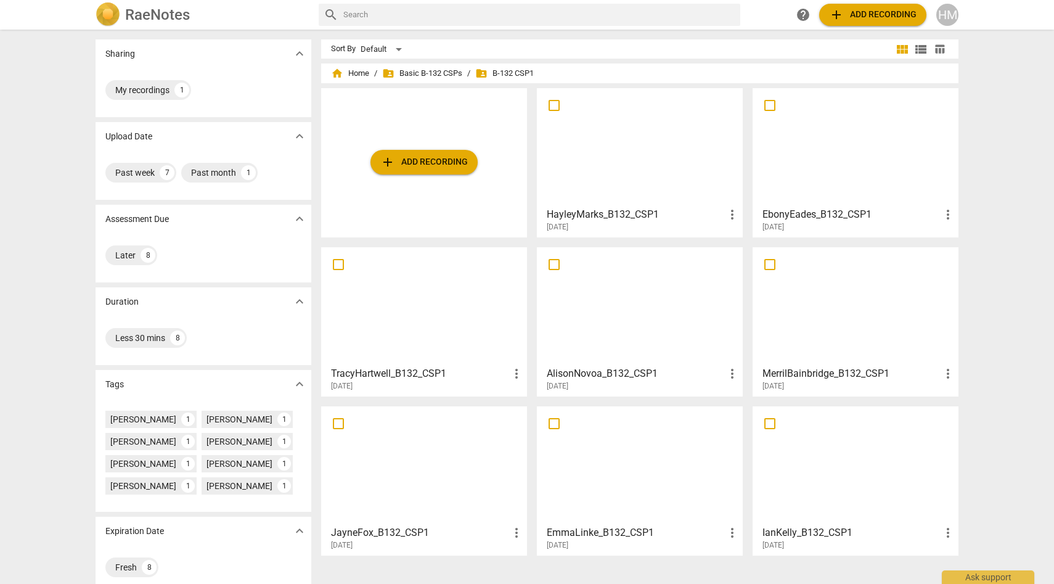
click at [799, 507] on div at bounding box center [855, 465] width 197 height 109
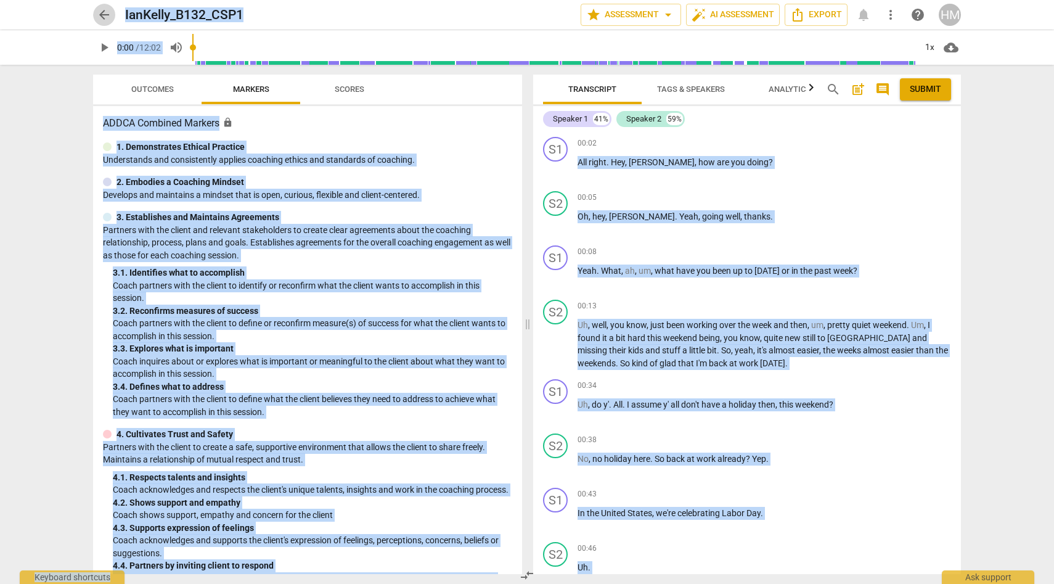
click at [100, 16] on span "arrow_back" at bounding box center [104, 14] width 15 height 15
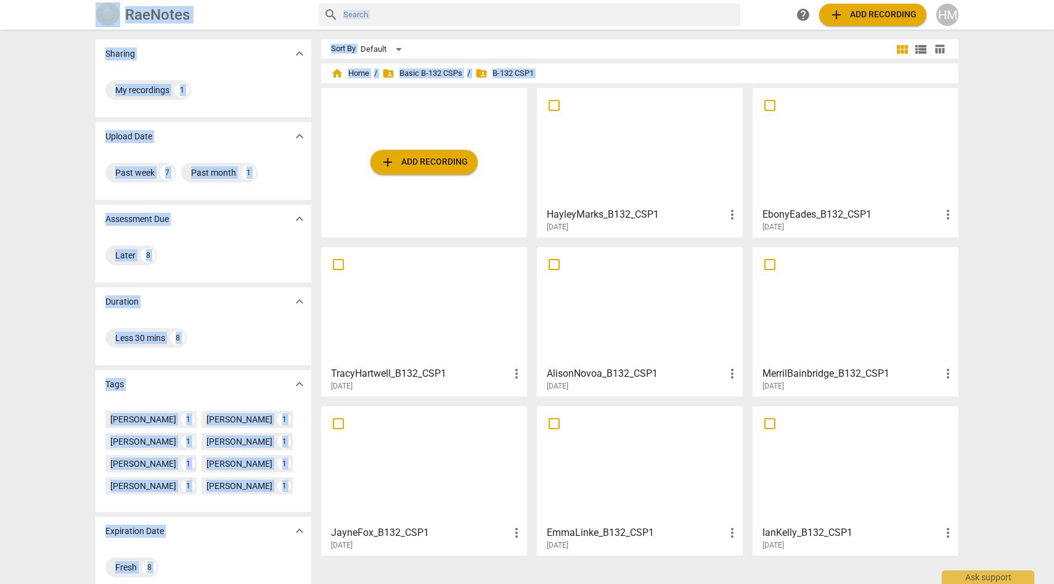
click at [640, 183] on div at bounding box center [639, 146] width 197 height 109
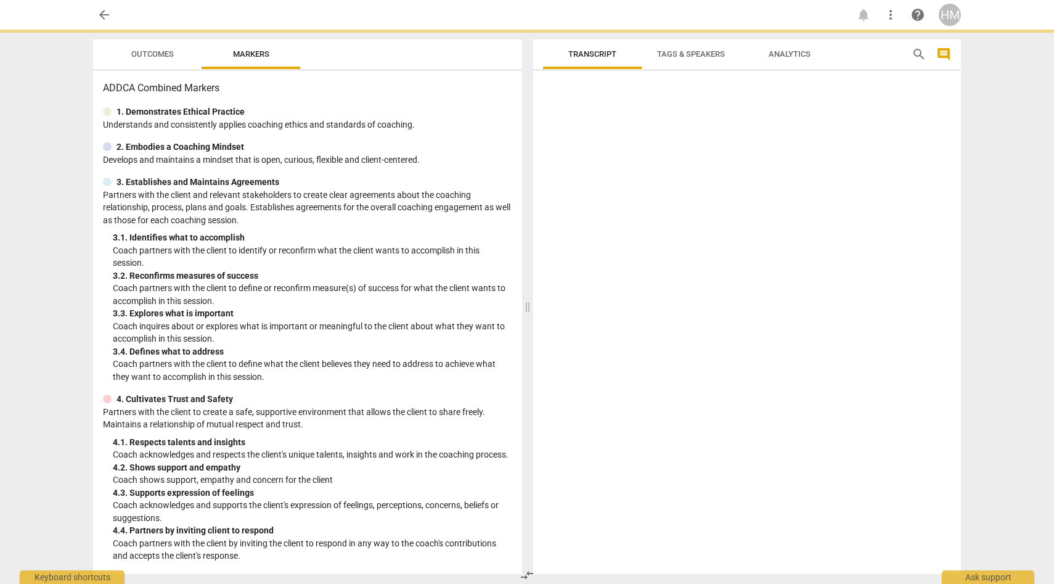
click at [640, 183] on div at bounding box center [747, 325] width 428 height 498
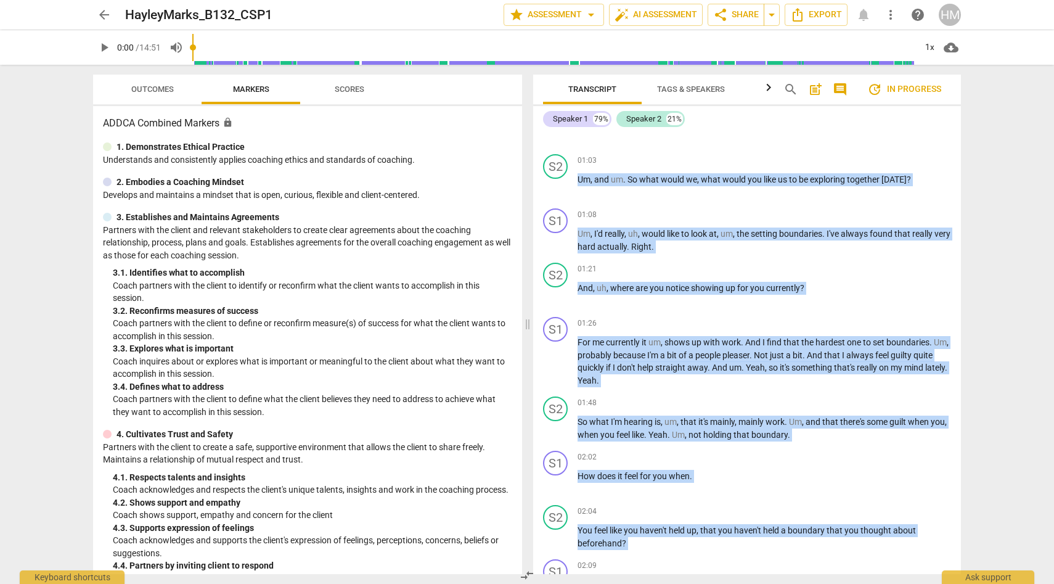
scroll to position [503, 0]
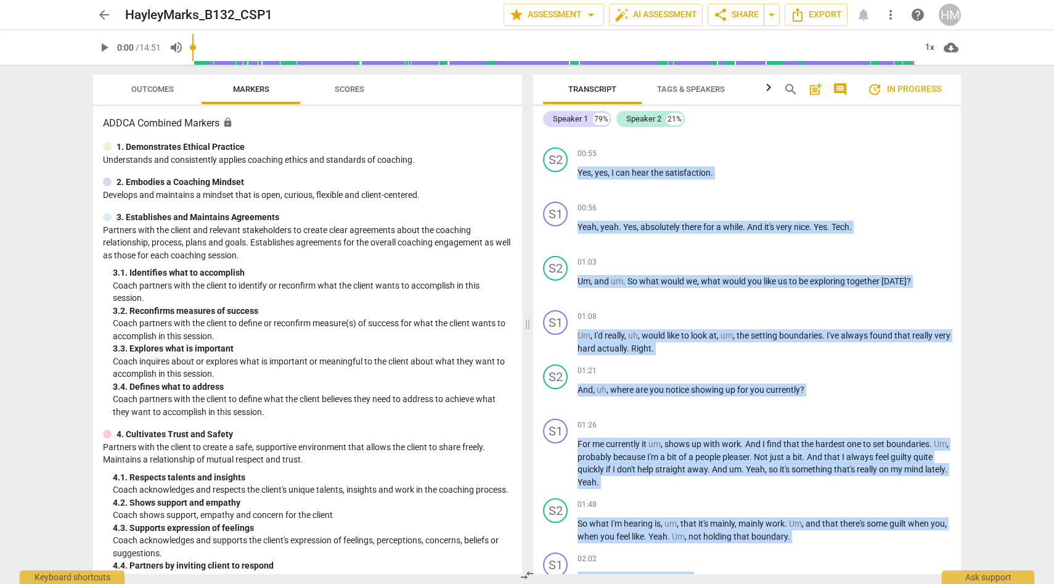
click at [100, 46] on span "play_arrow" at bounding box center [104, 47] width 15 height 15
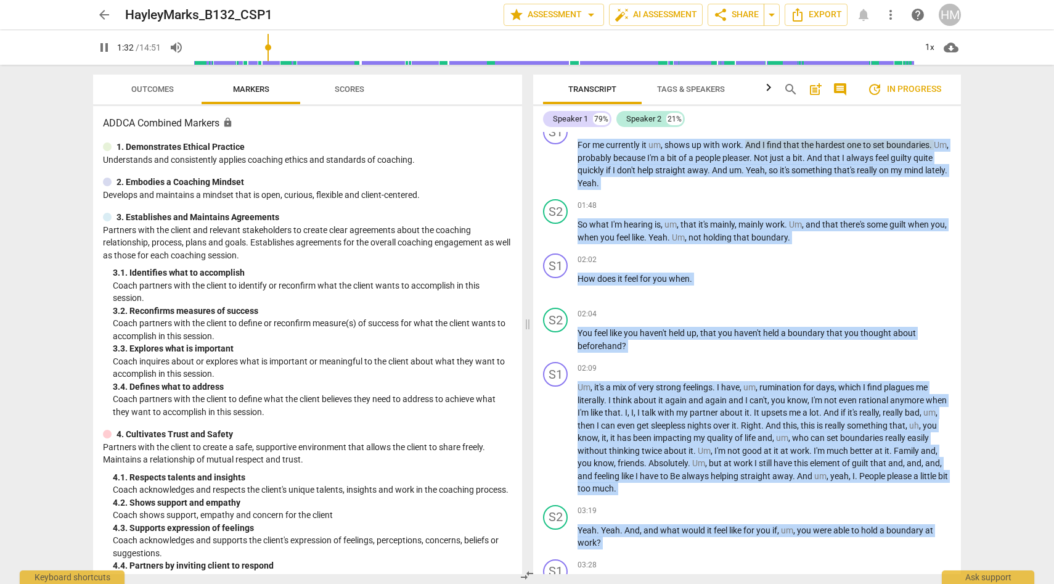
scroll to position [807, 0]
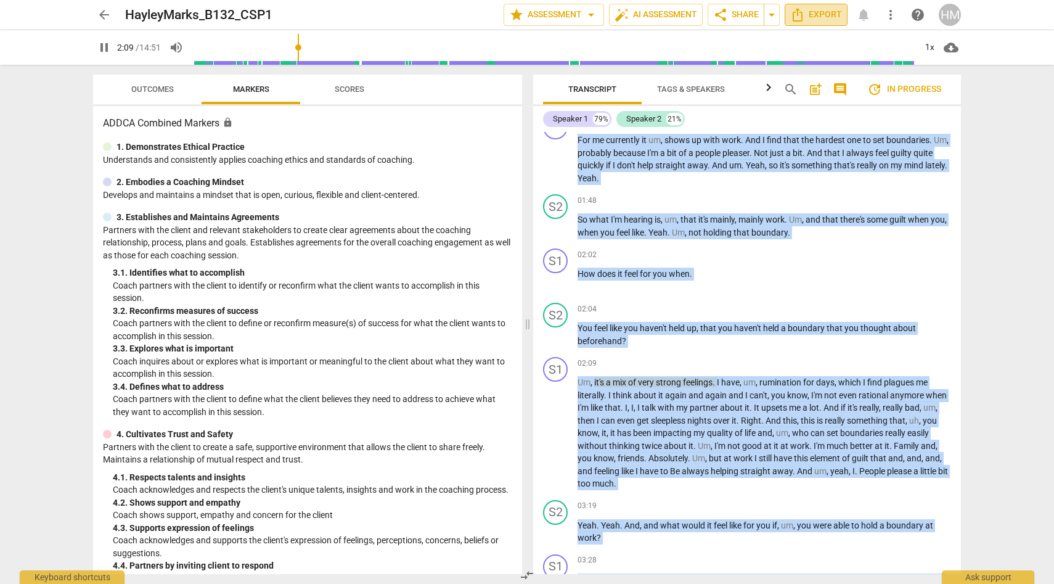
click at [805, 14] on icon "Export" at bounding box center [797, 14] width 15 height 15
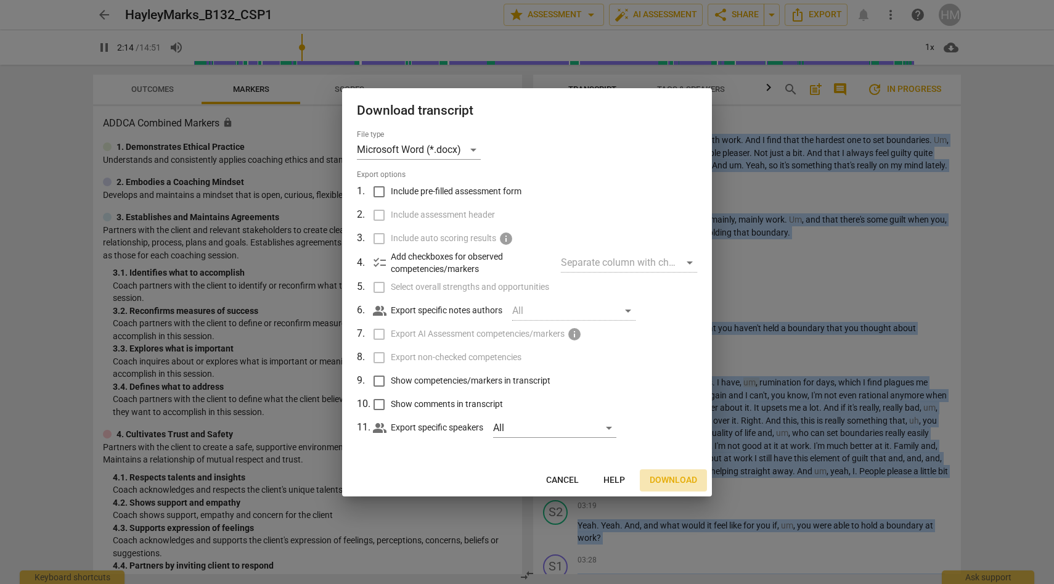
click at [668, 483] on span "Download" at bounding box center [673, 480] width 47 height 12
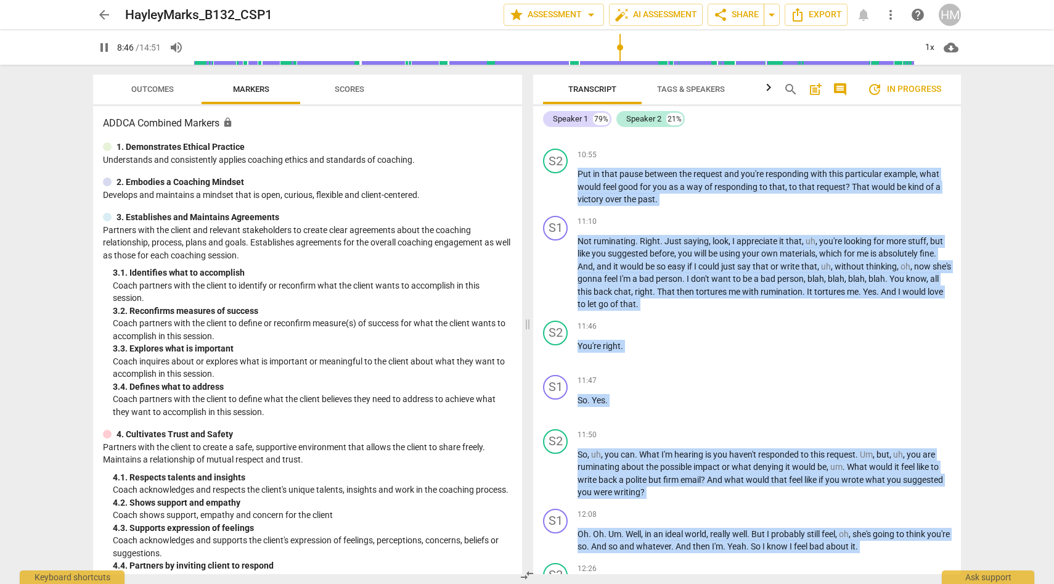
scroll to position [2825, 0]
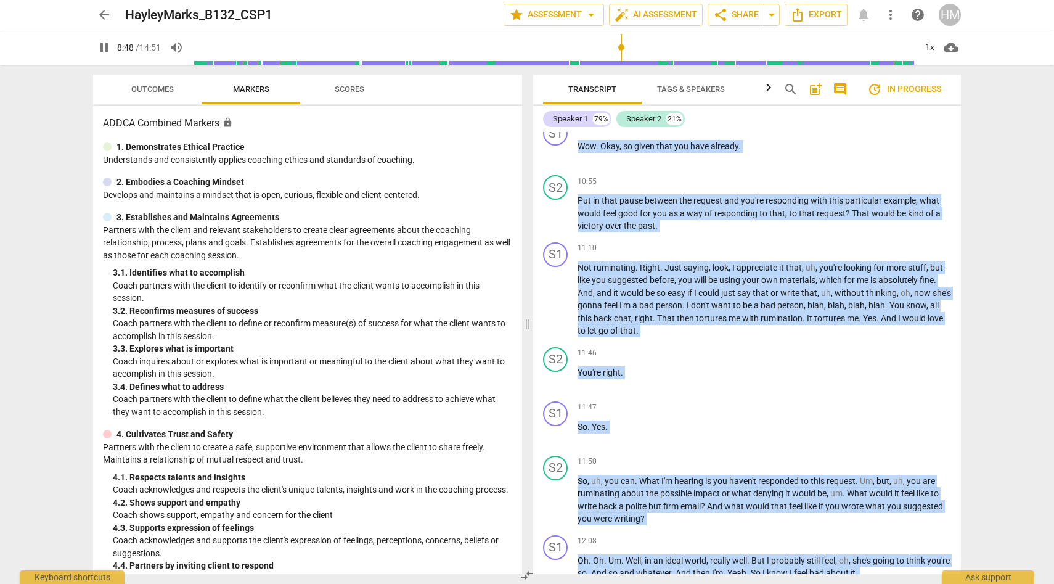
type input "529"
click at [102, 15] on span "arrow_back" at bounding box center [104, 14] width 15 height 15
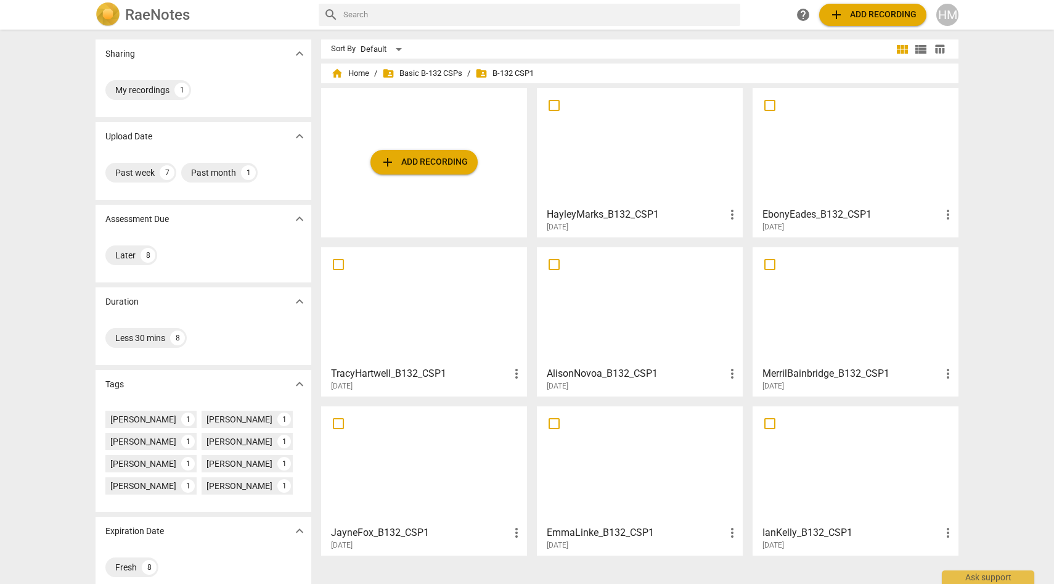
click at [809, 344] on div at bounding box center [855, 305] width 197 height 109
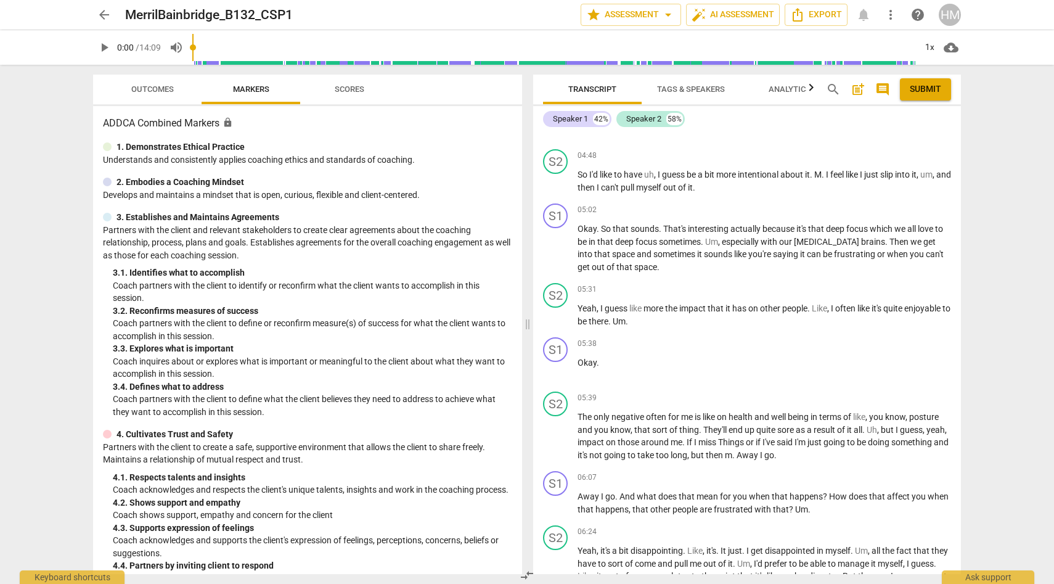
scroll to position [1654, 0]
click at [105, 13] on span "arrow_back" at bounding box center [104, 14] width 15 height 15
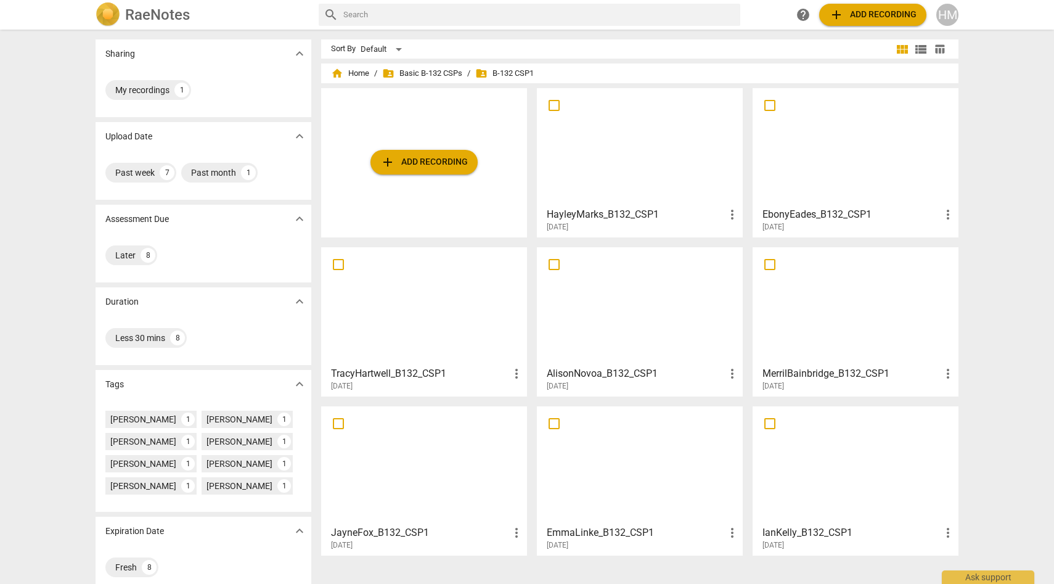
click at [611, 502] on div at bounding box center [639, 465] width 197 height 109
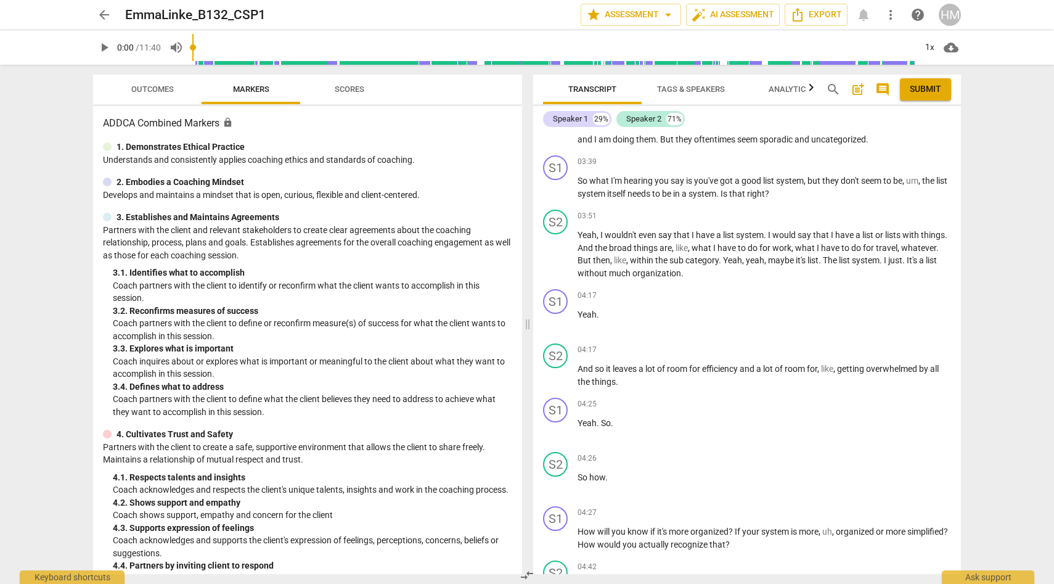
scroll to position [727, 0]
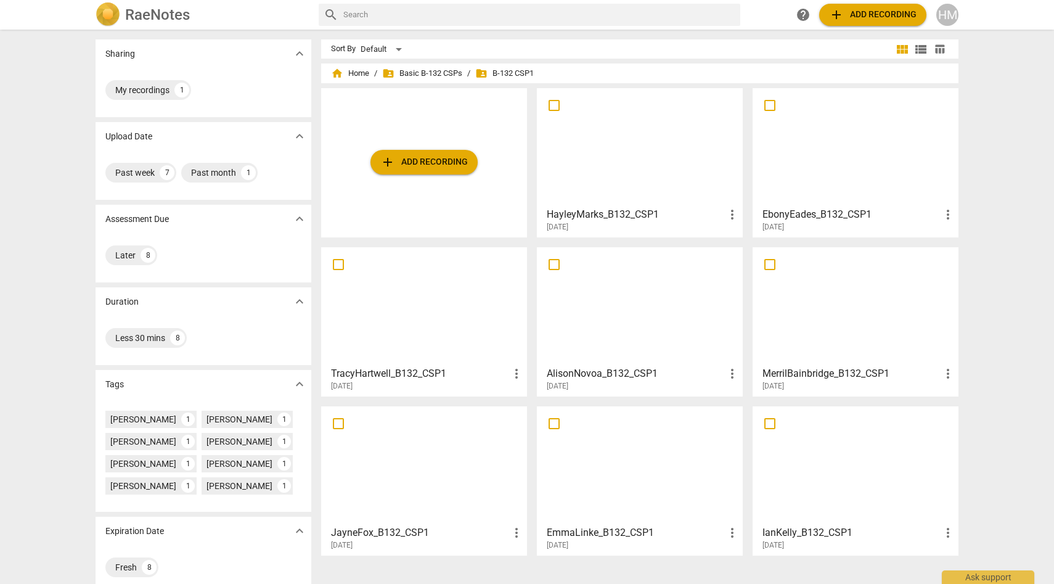
scroll to position [15, 0]
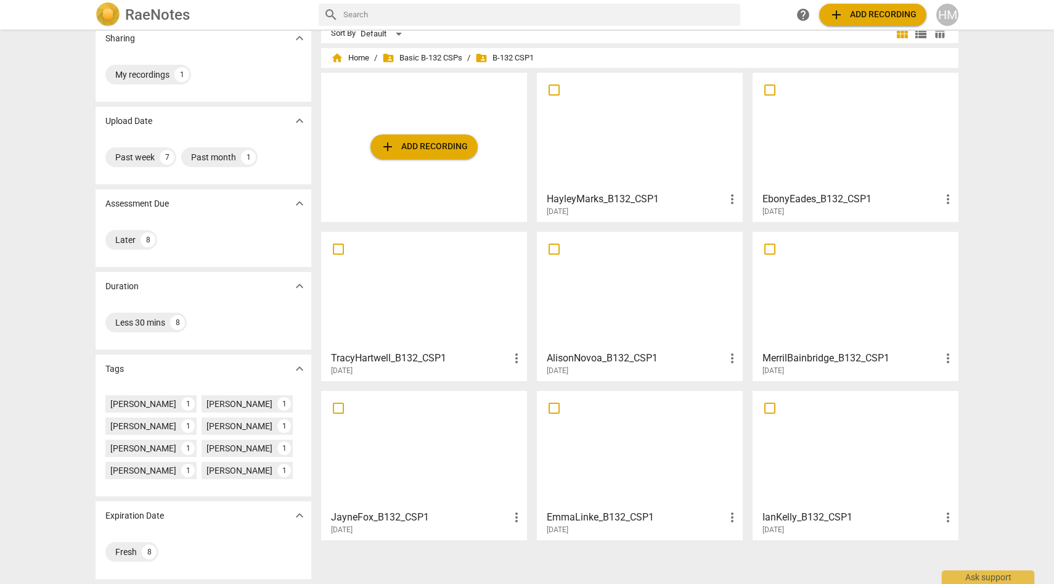
click at [422, 457] on div at bounding box center [423, 449] width 197 height 109
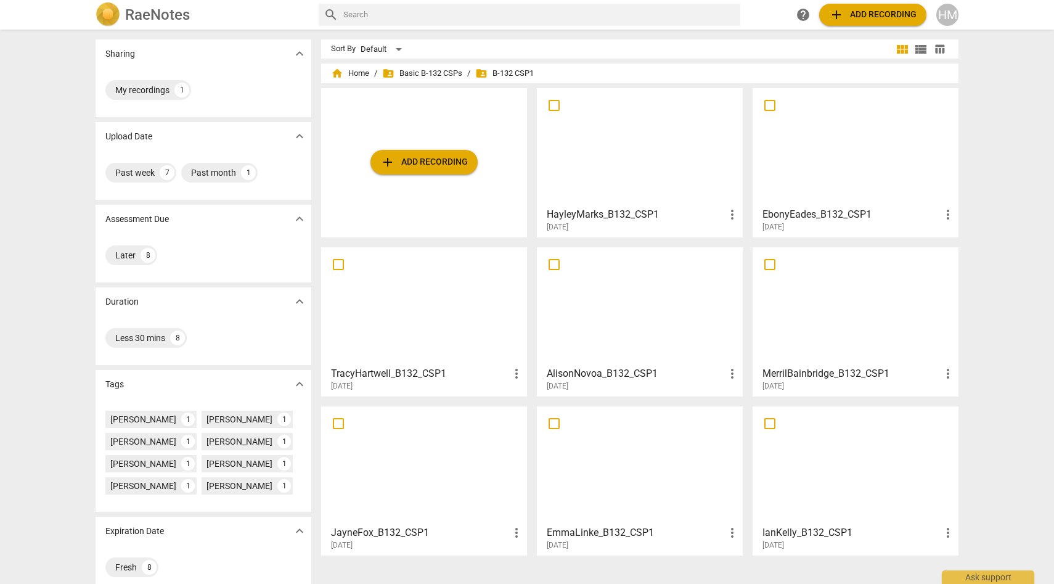
click at [410, 331] on div at bounding box center [423, 305] width 197 height 109
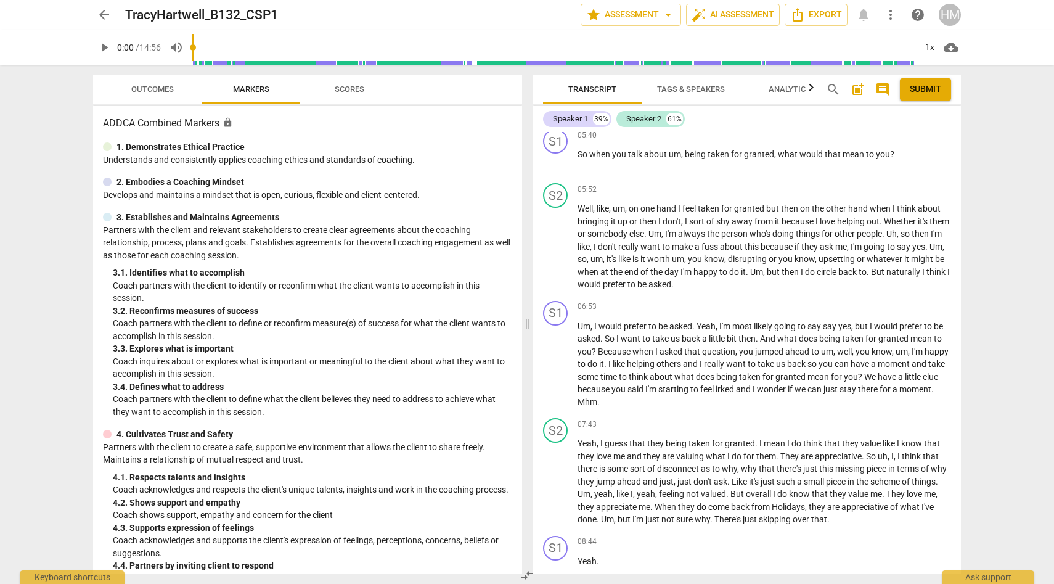
scroll to position [1506, 0]
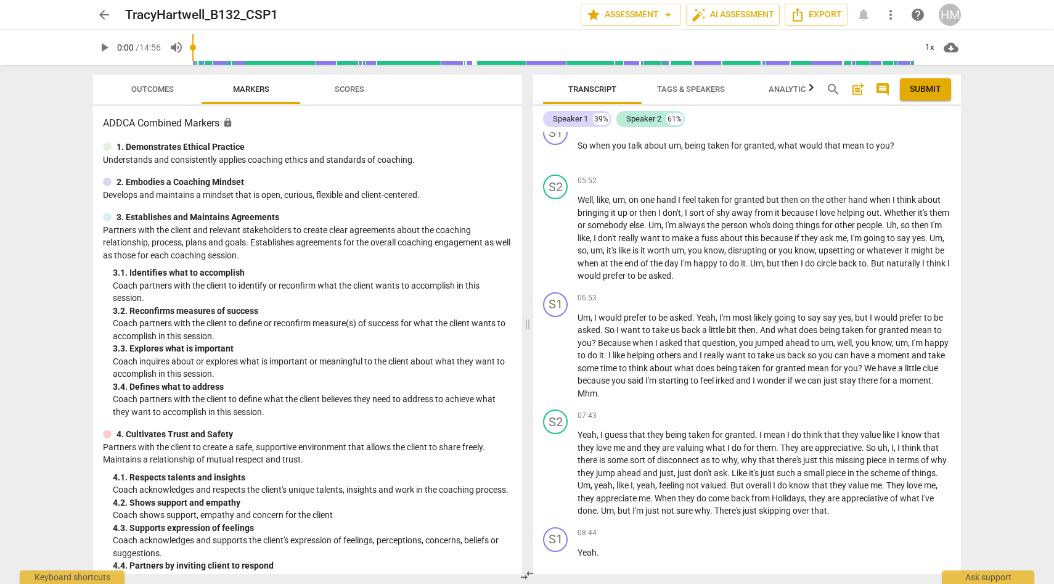
click at [107, 17] on span "arrow_back" at bounding box center [104, 14] width 15 height 15
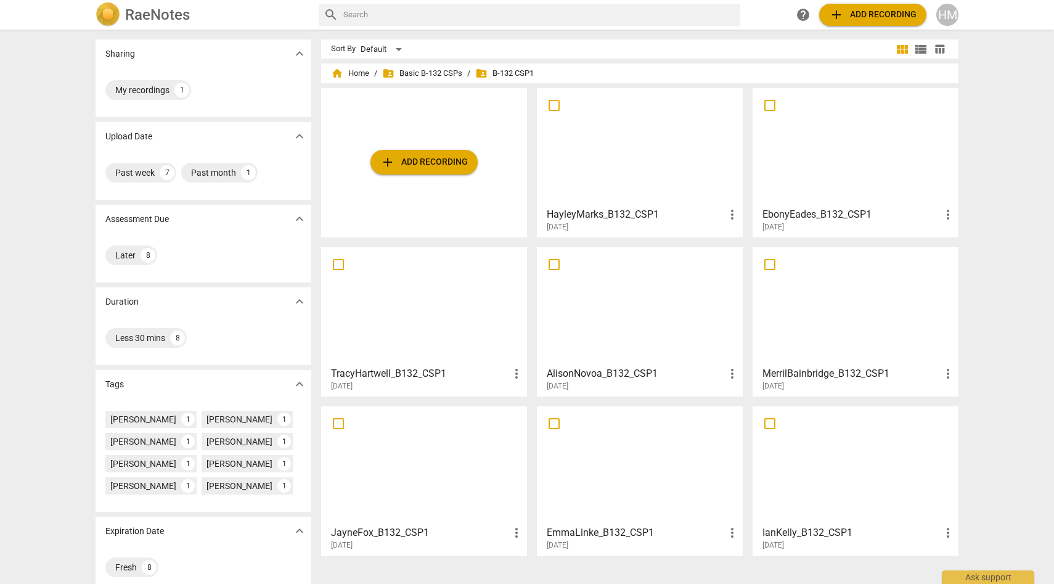
scroll to position [15, 0]
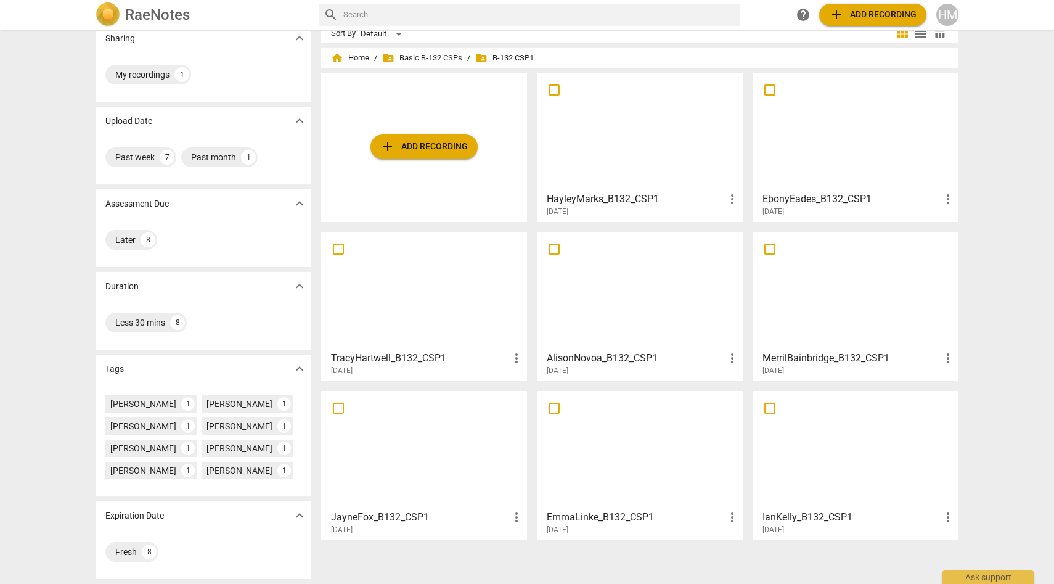
click at [825, 436] on div at bounding box center [855, 449] width 197 height 109
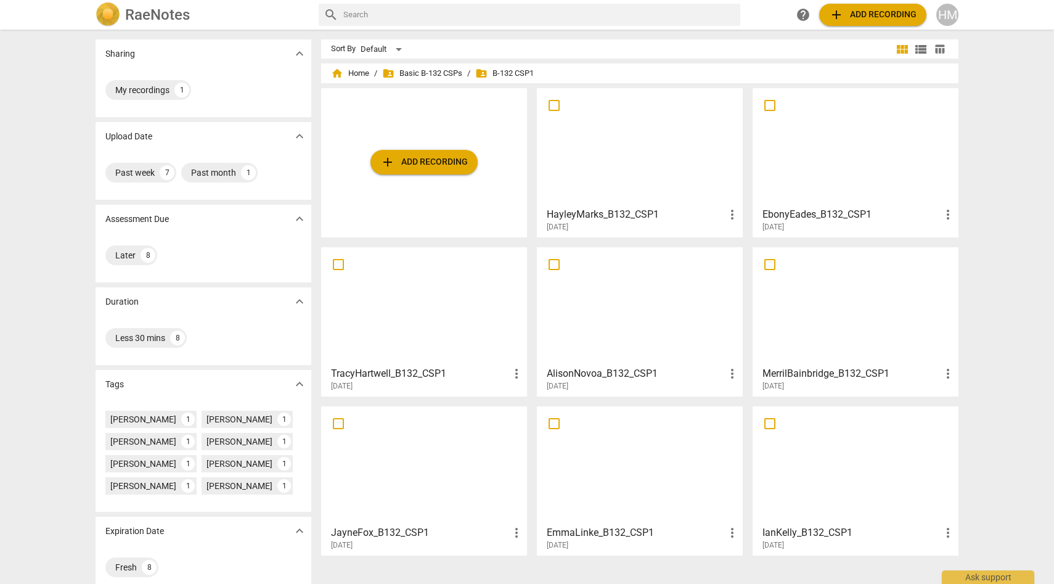
click at [621, 157] on div at bounding box center [639, 146] width 197 height 109
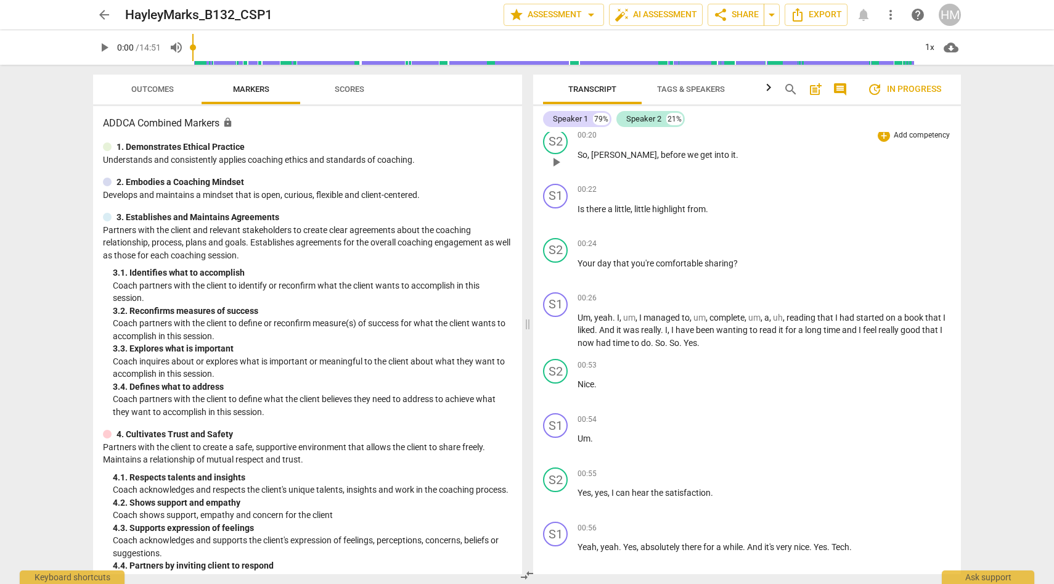
scroll to position [188, 0]
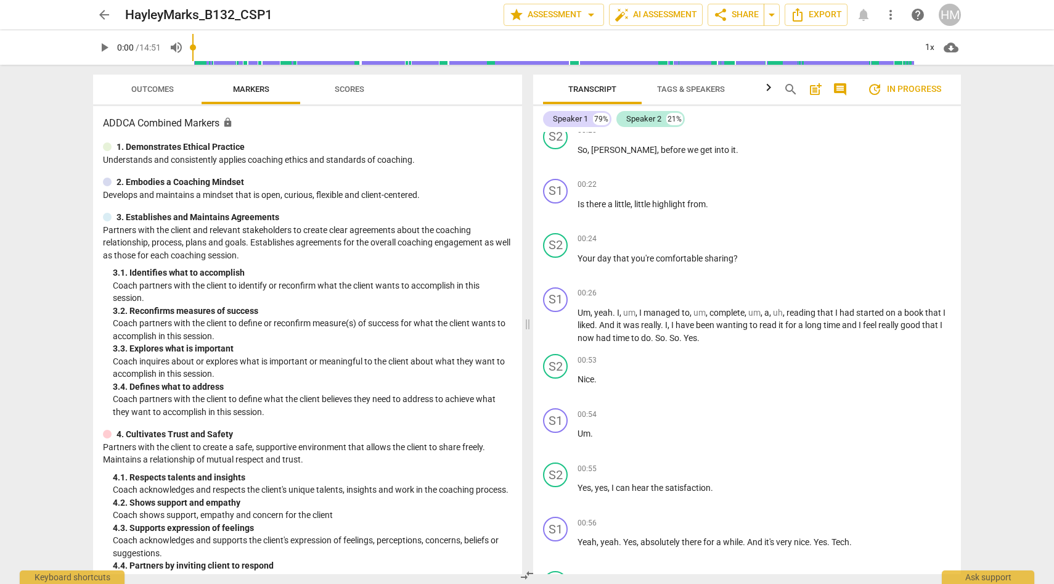
click at [107, 19] on span "arrow_back" at bounding box center [104, 14] width 15 height 15
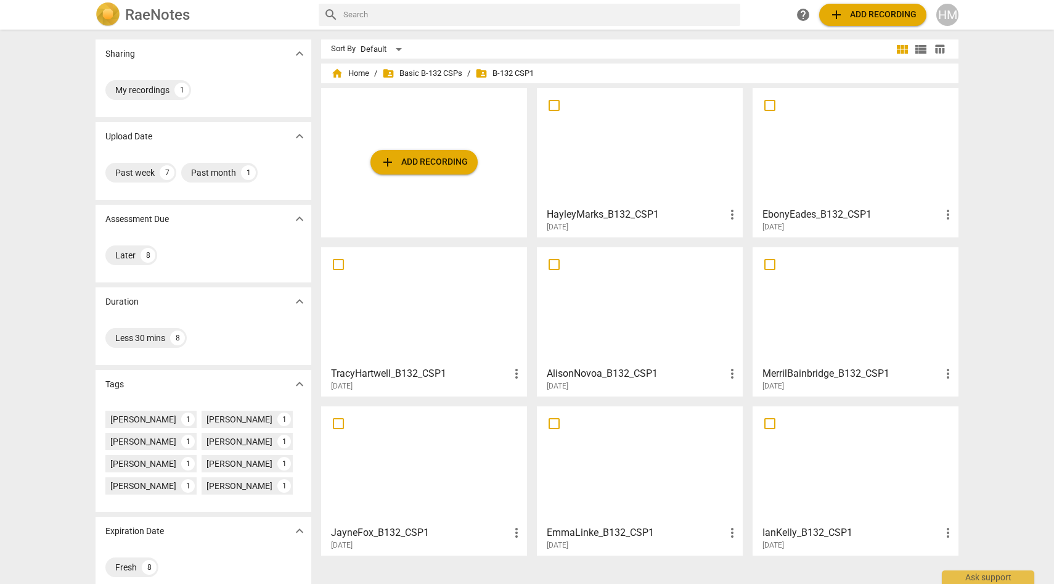
click at [425, 293] on div at bounding box center [423, 305] width 197 height 109
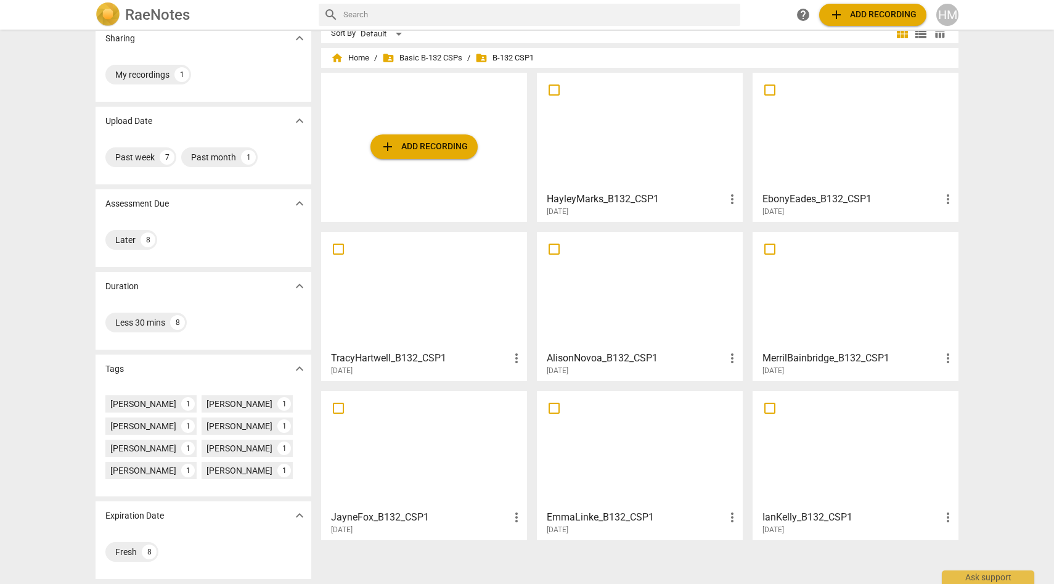
click at [886, 499] on div at bounding box center [855, 449] width 197 height 109
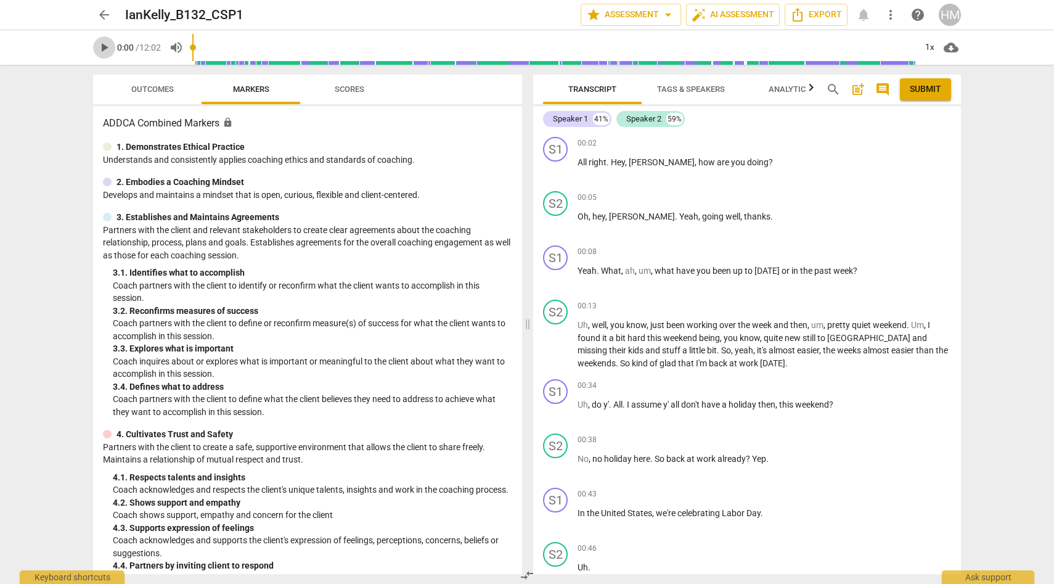
click at [107, 47] on span "play_arrow" at bounding box center [104, 47] width 15 height 15
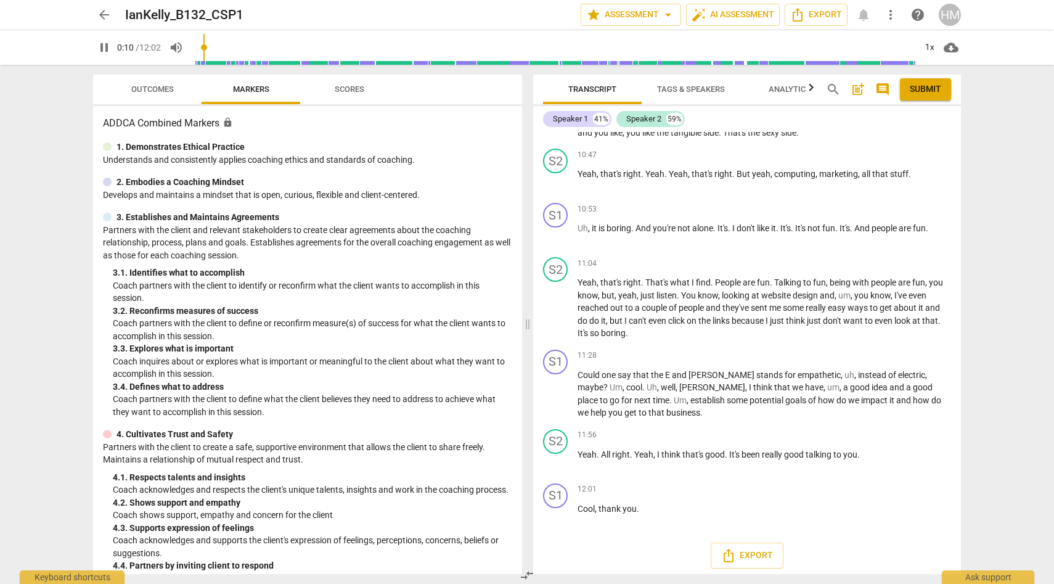
scroll to position [3698, 0]
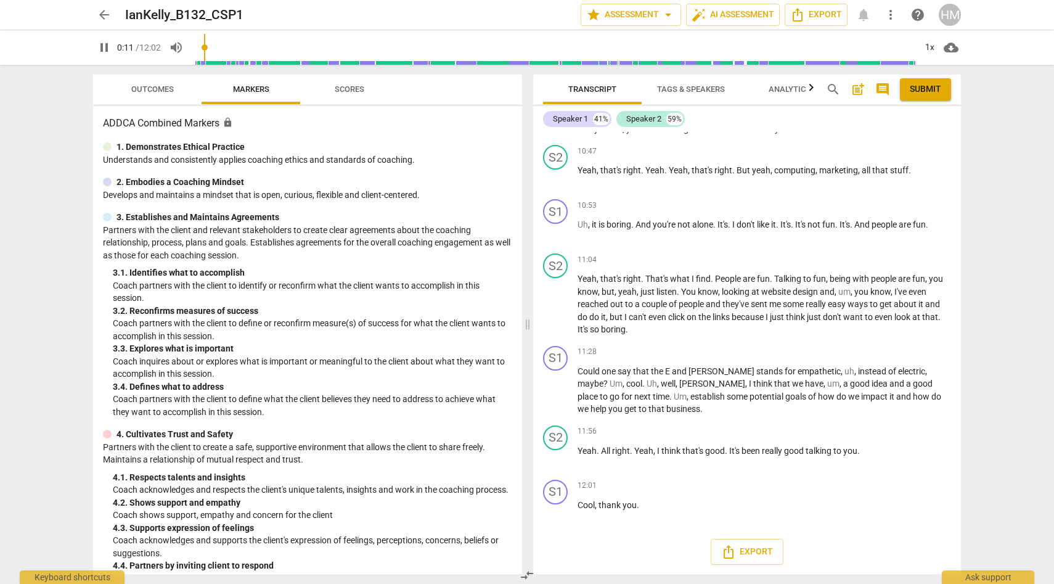
type input "12"
click at [100, 16] on span "arrow_back" at bounding box center [104, 14] width 15 height 15
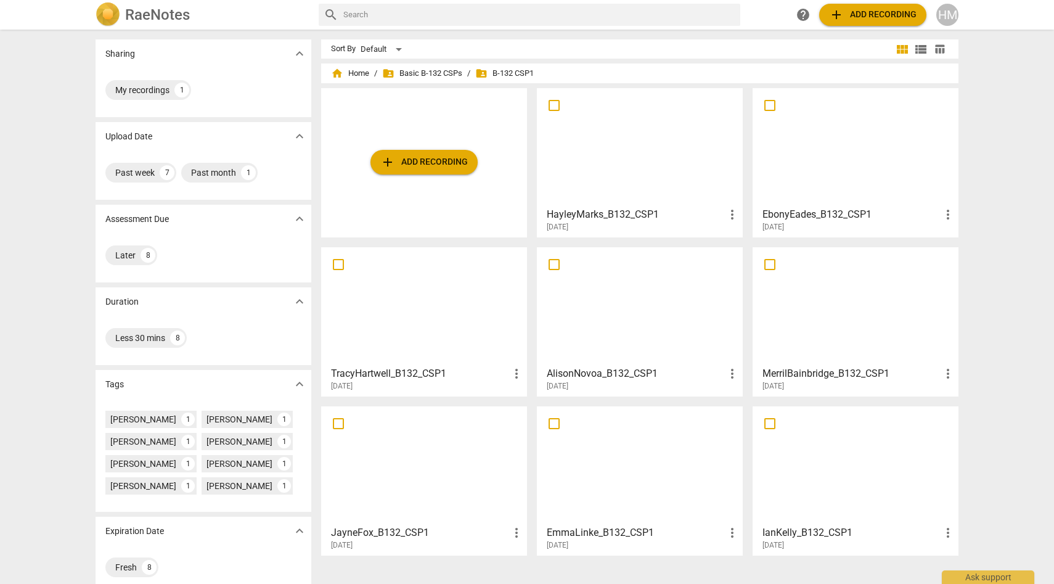
click at [631, 166] on div at bounding box center [639, 146] width 197 height 109
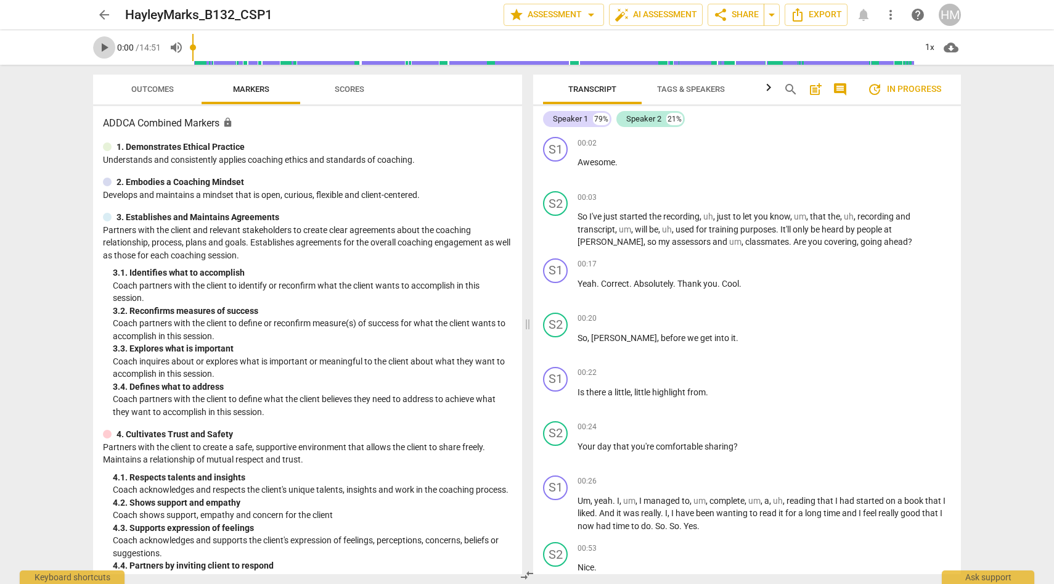
click at [104, 48] on span "play_arrow" at bounding box center [104, 47] width 15 height 15
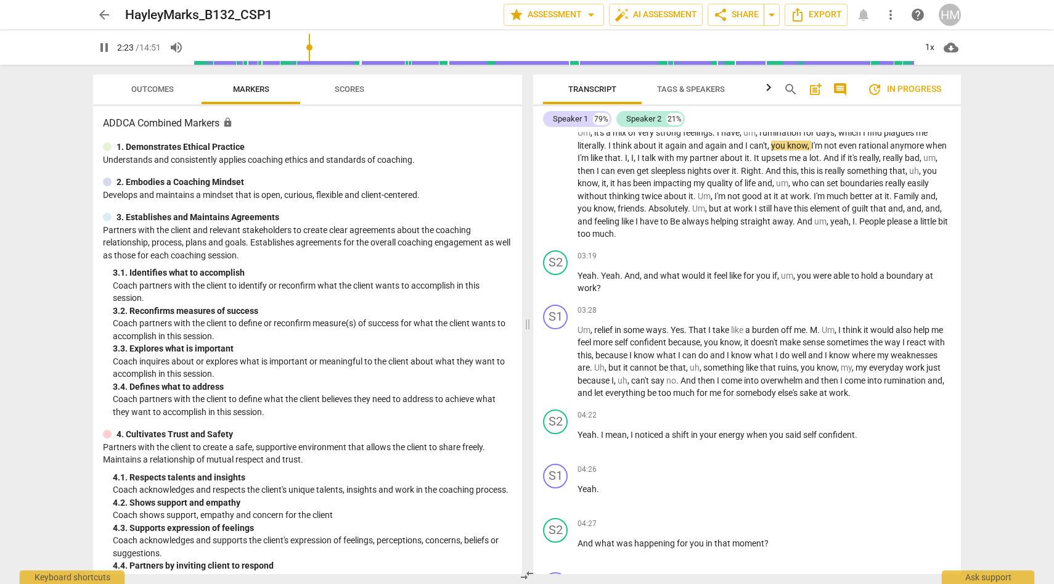
scroll to position [1058, 0]
click at [742, 295] on div "S2 play_arrow pause 03:19 + Add competency keyboard_arrow_right Yeah . Yeah . A…" at bounding box center [747, 270] width 428 height 54
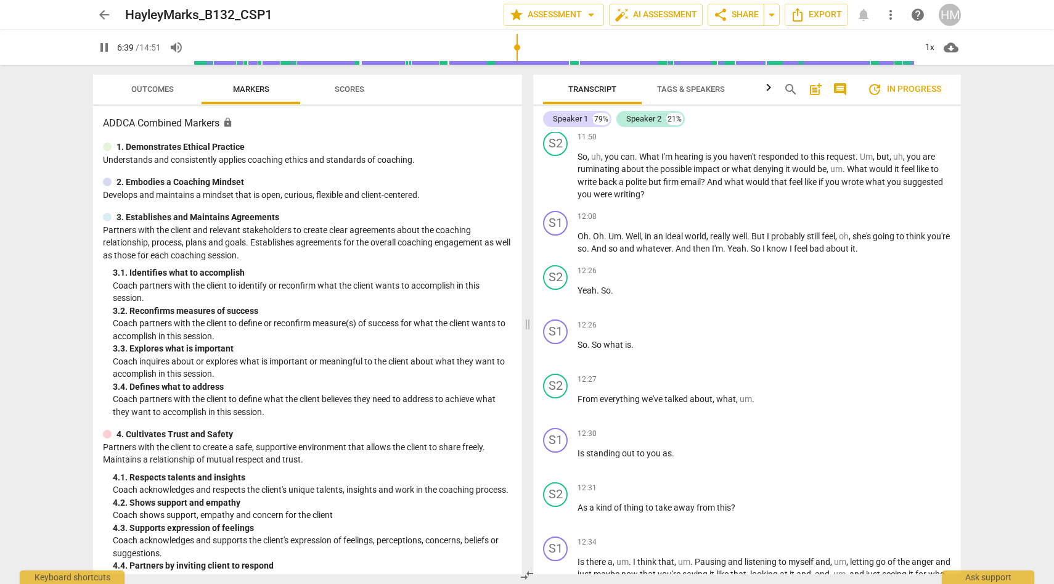
scroll to position [3150, 0]
click at [107, 51] on span "pause" at bounding box center [104, 47] width 15 height 15
type input "418"
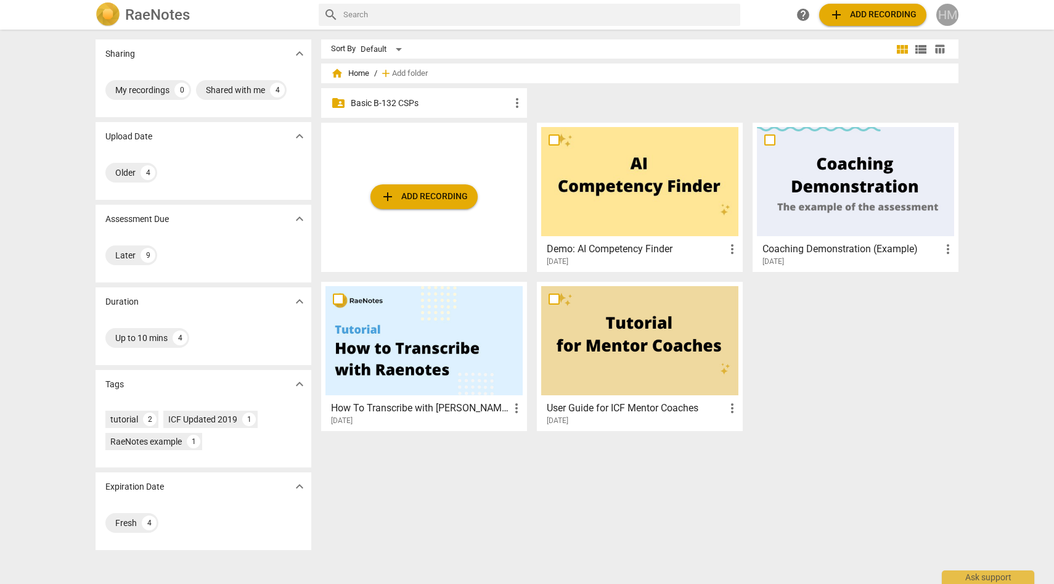
click at [950, 17] on div "HM" at bounding box center [947, 15] width 22 height 22
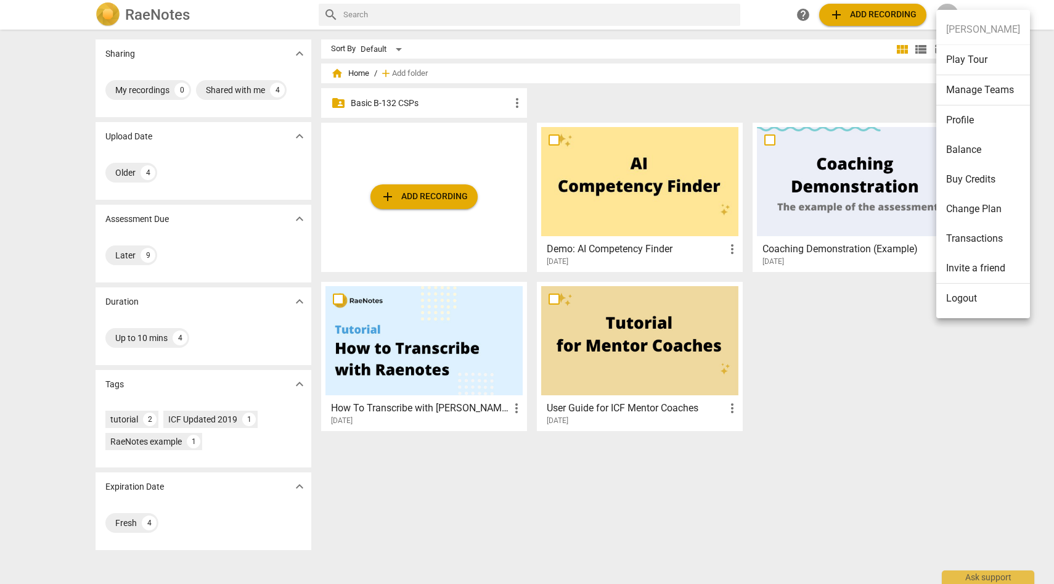
click at [141, 171] on div at bounding box center [527, 292] width 1054 height 584
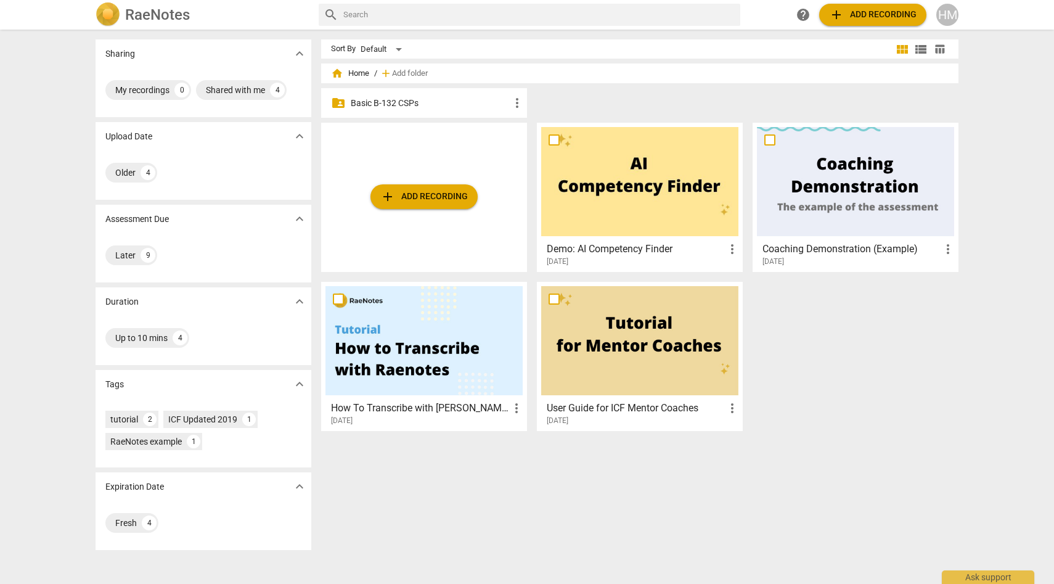
click at [364, 105] on p "Basic B-132 CSPs" at bounding box center [430, 103] width 159 height 13
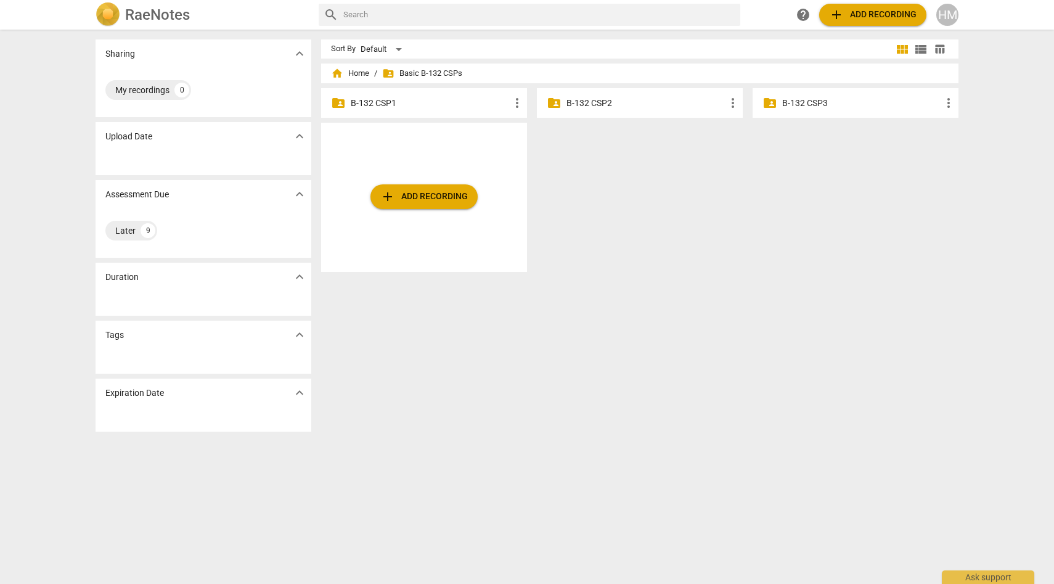
click at [367, 105] on p "B-132 CSP1" at bounding box center [430, 103] width 159 height 13
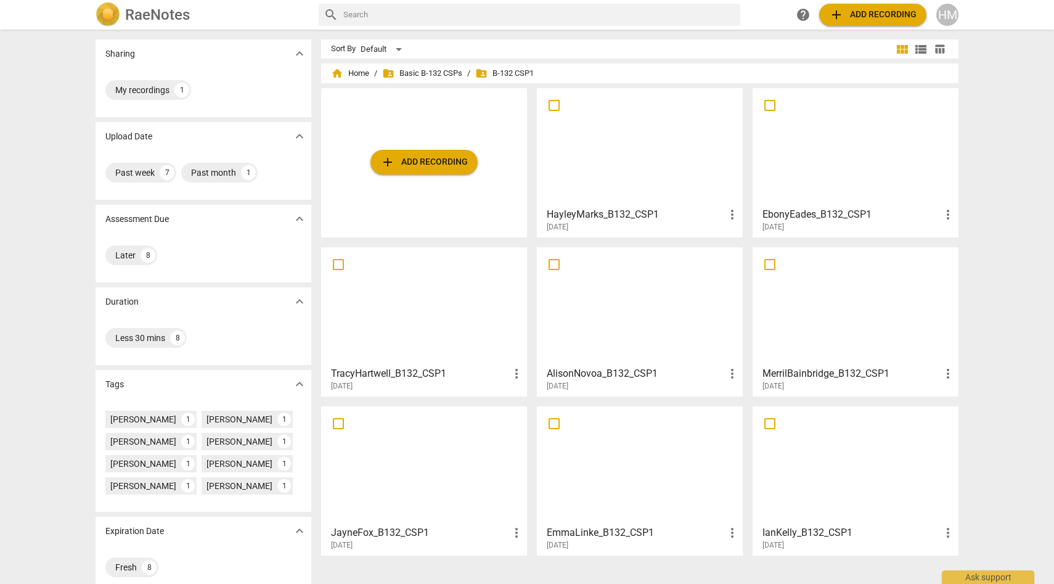
scroll to position [15, 0]
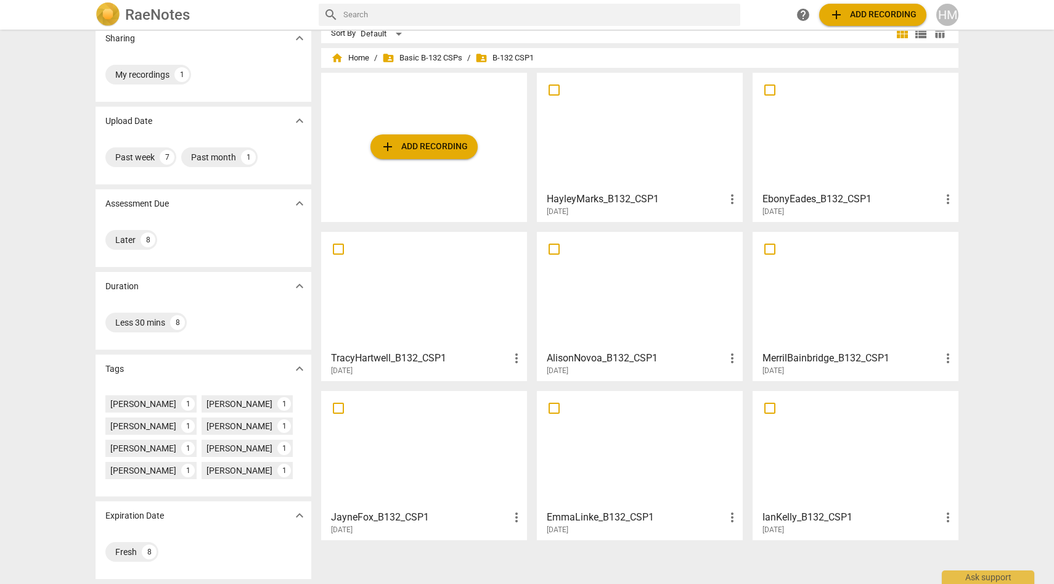
click at [643, 338] on div at bounding box center [639, 290] width 197 height 109
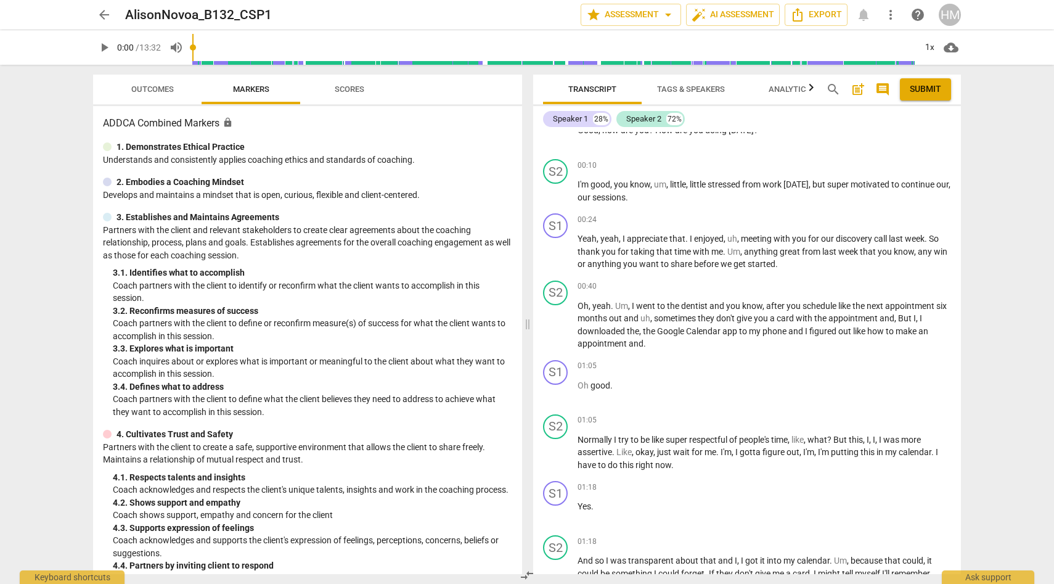
scroll to position [145, 0]
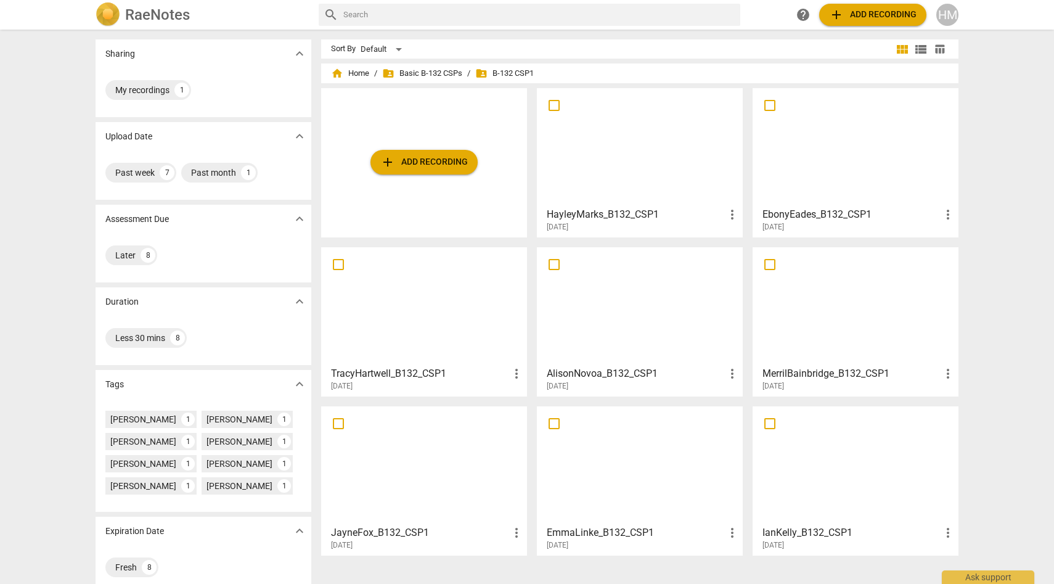
scroll to position [15, 0]
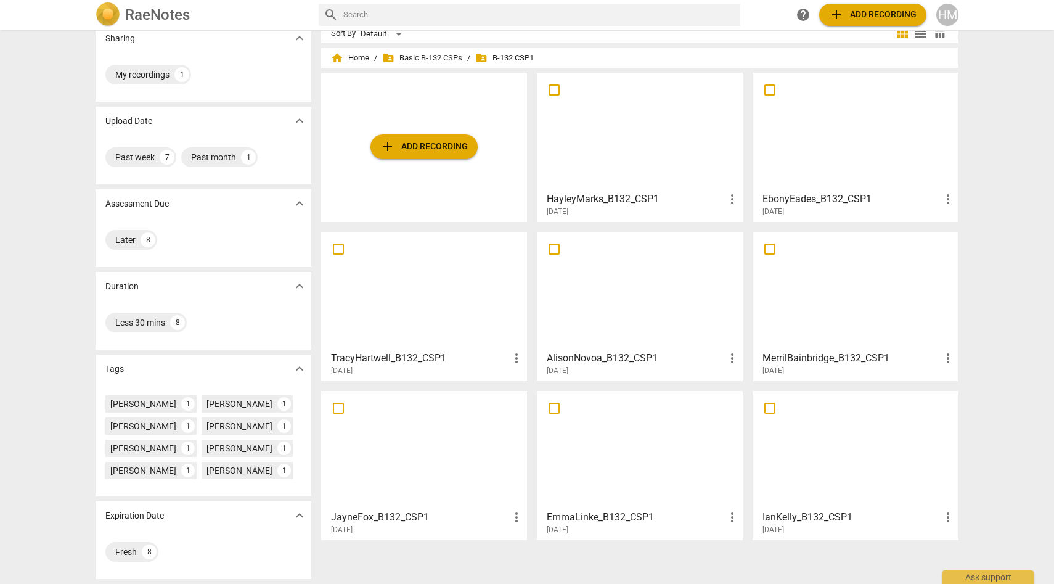
click at [598, 454] on div at bounding box center [639, 449] width 197 height 109
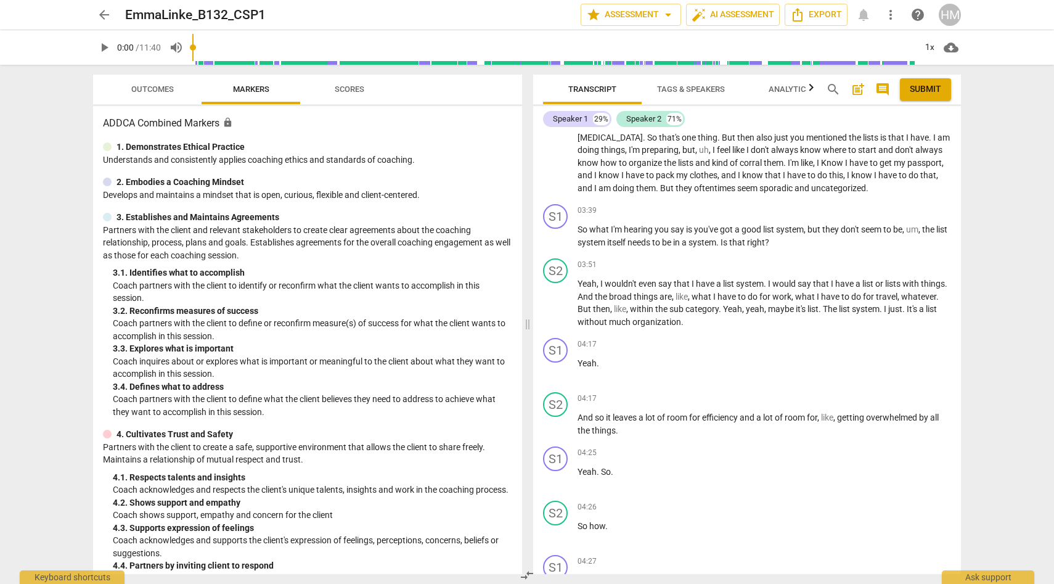
scroll to position [679, 0]
click at [108, 11] on span "arrow_back" at bounding box center [104, 14] width 15 height 15
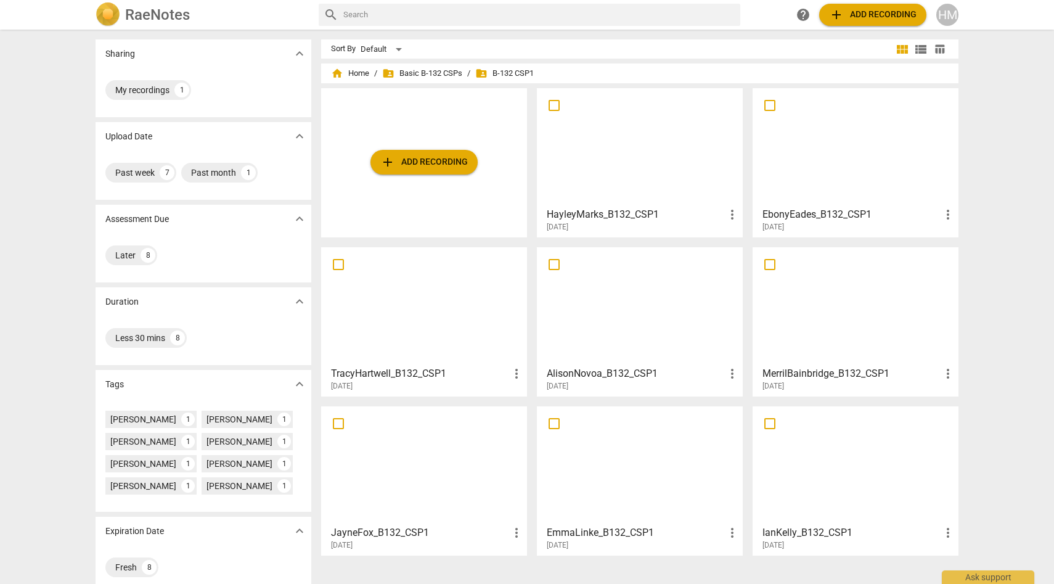
scroll to position [15, 0]
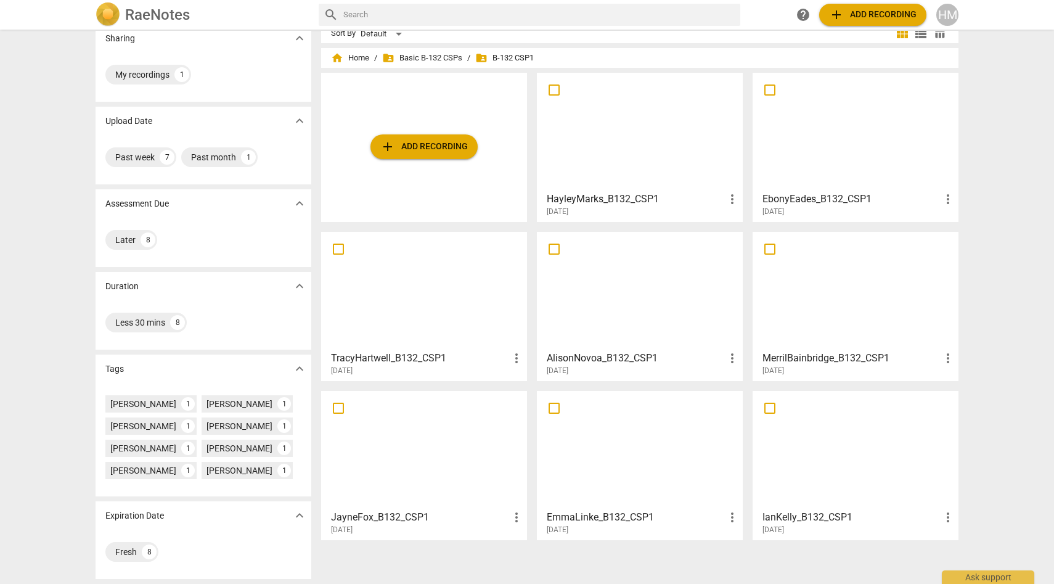
click at [843, 436] on div at bounding box center [855, 449] width 197 height 109
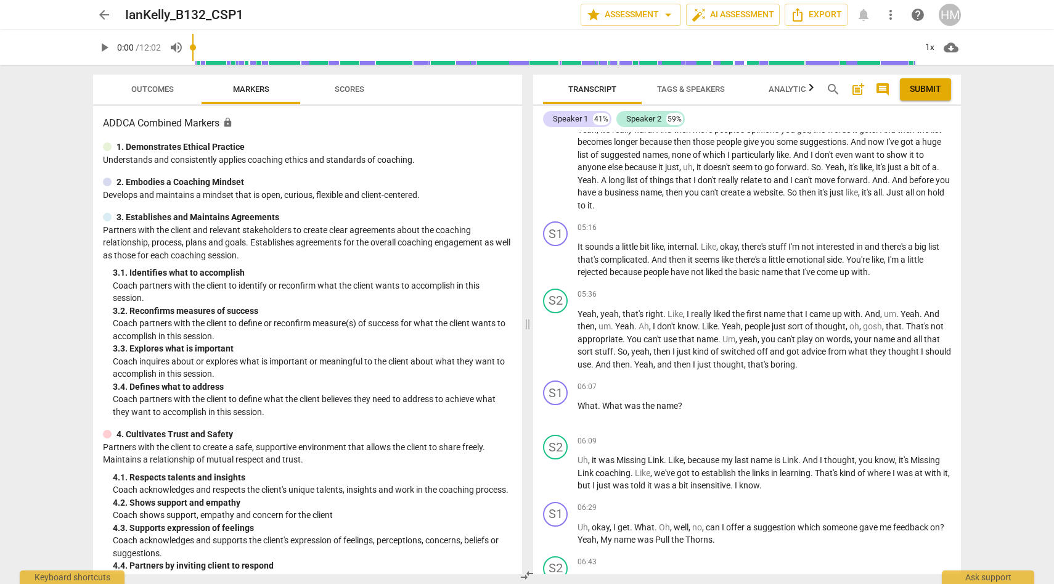
scroll to position [1740, 0]
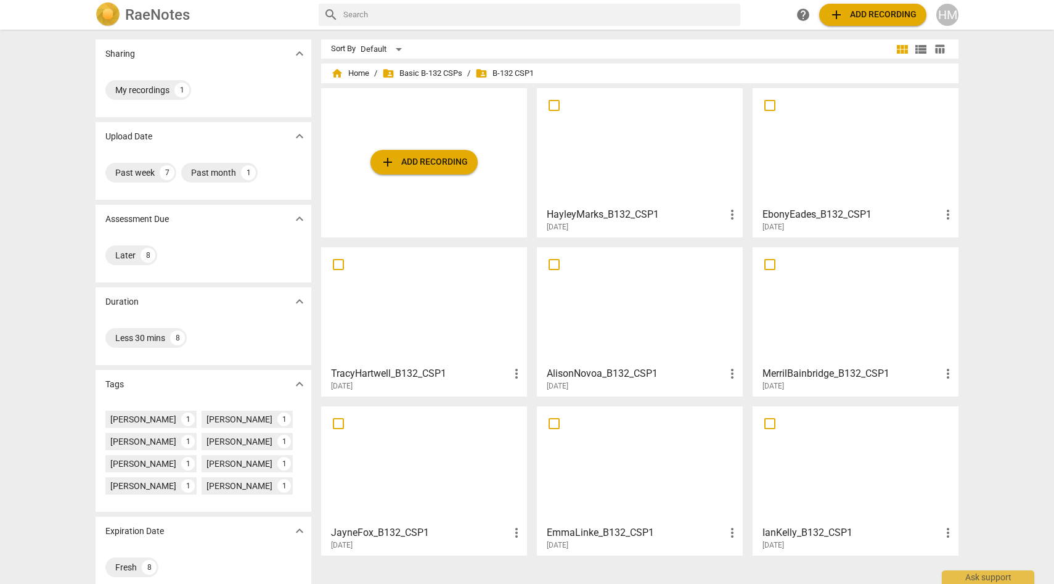
click at [648, 147] on div at bounding box center [639, 146] width 197 height 109
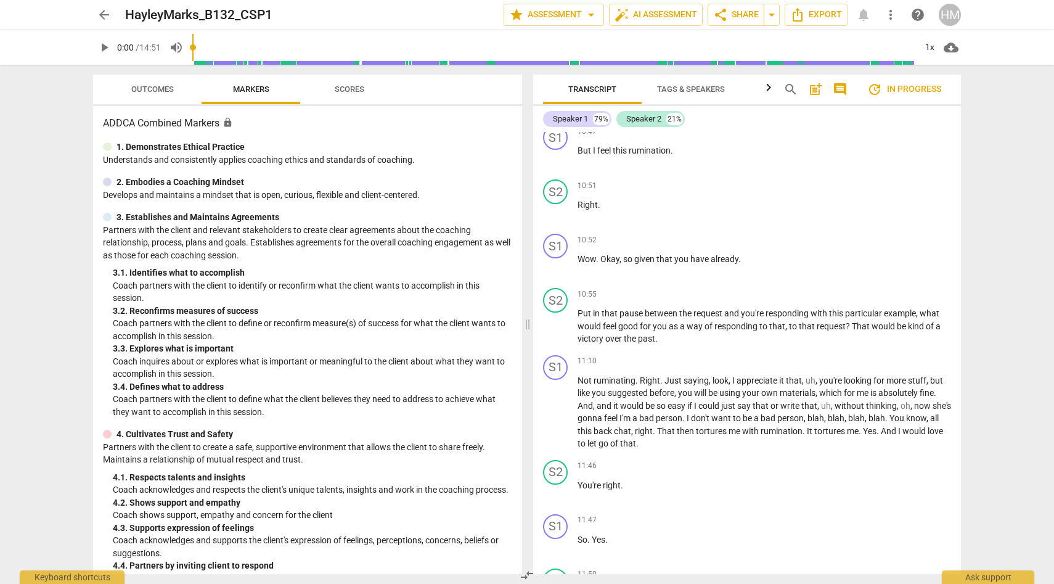
scroll to position [2715, 0]
click at [102, 44] on span "play_arrow" at bounding box center [104, 47] width 15 height 15
click at [105, 46] on span "pause" at bounding box center [104, 47] width 15 height 15
click at [105, 46] on span "play_arrow" at bounding box center [104, 47] width 15 height 15
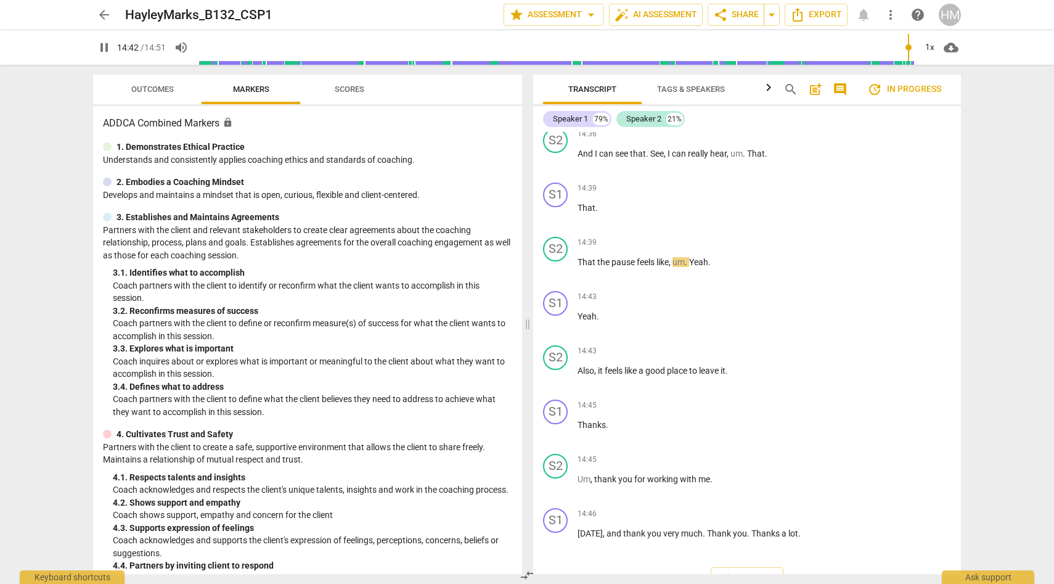
scroll to position [4046, 0]
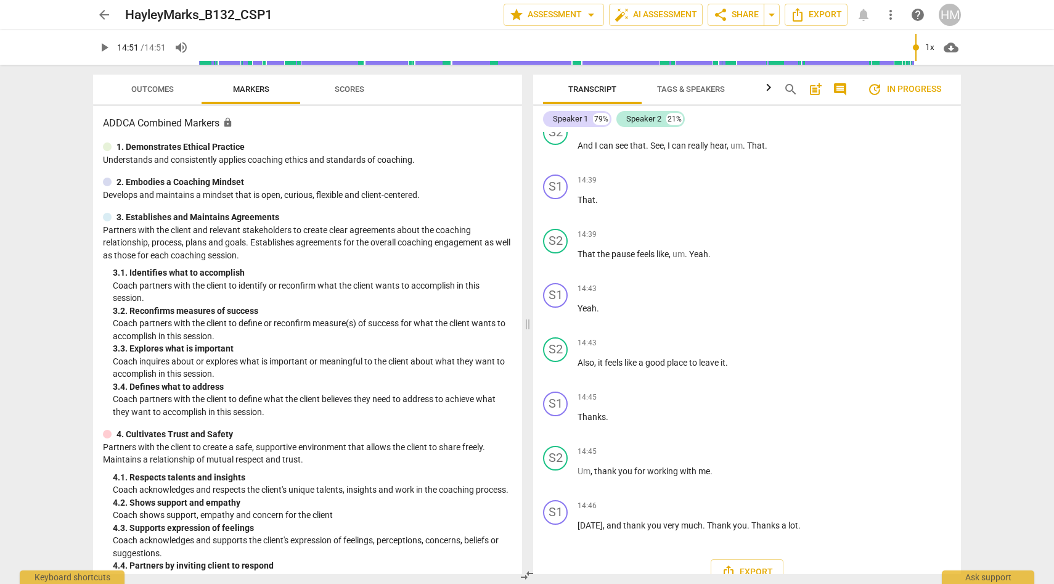
type input "891"
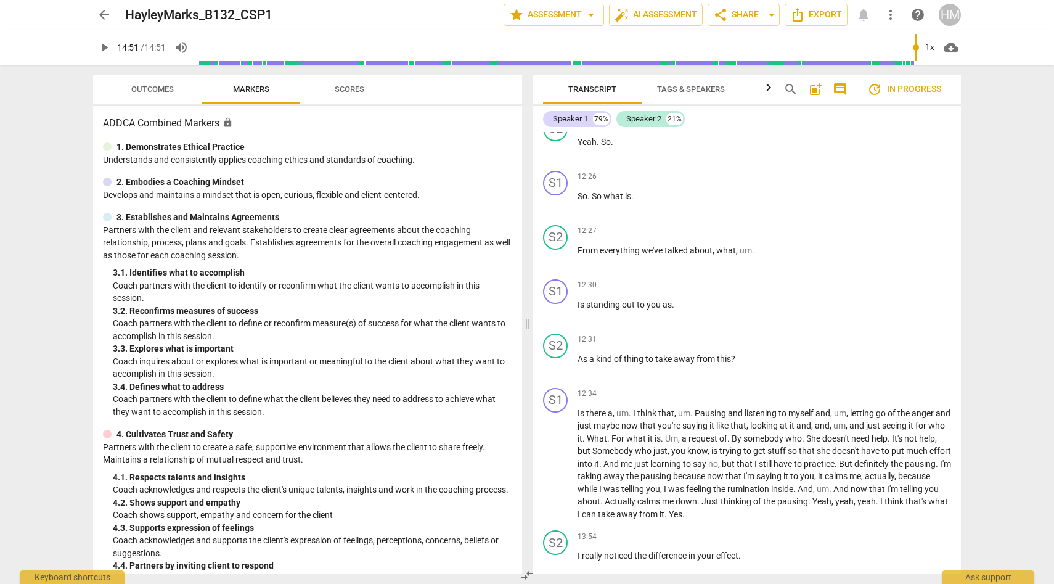
scroll to position [3294, 0]
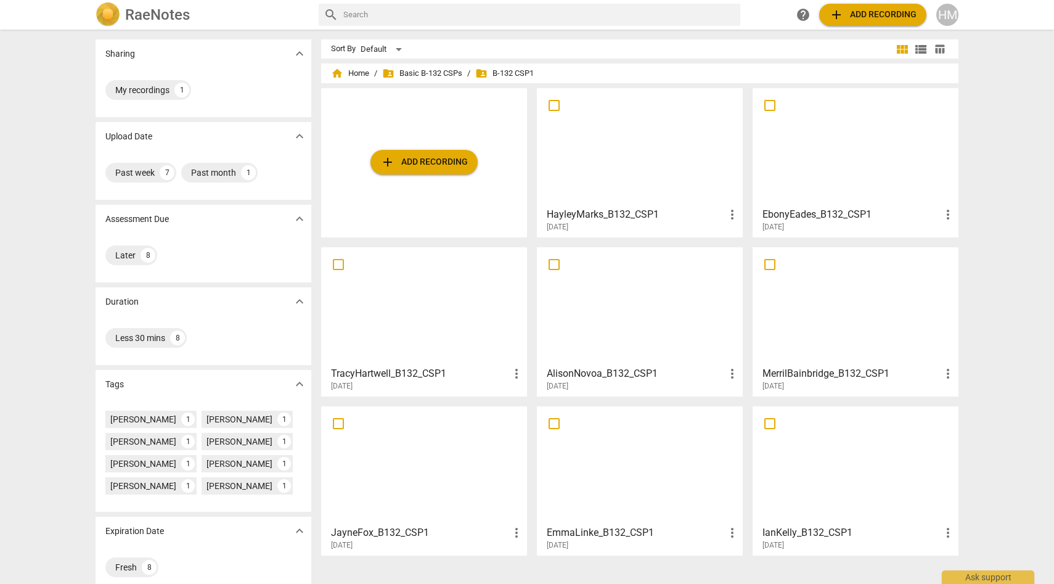
click at [850, 134] on div at bounding box center [855, 146] width 197 height 109
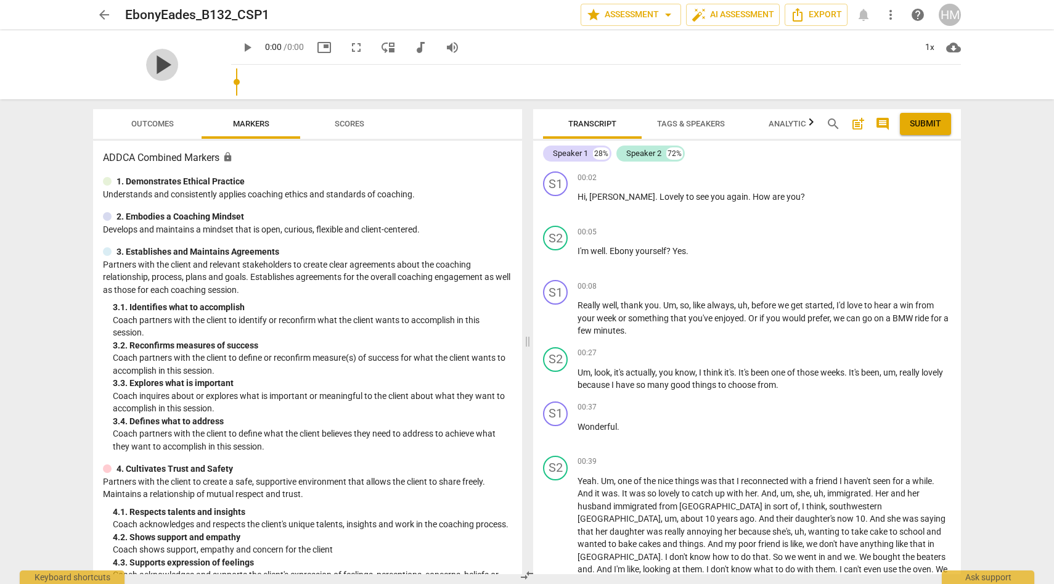
click at [178, 70] on span "play_arrow" at bounding box center [162, 65] width 32 height 32
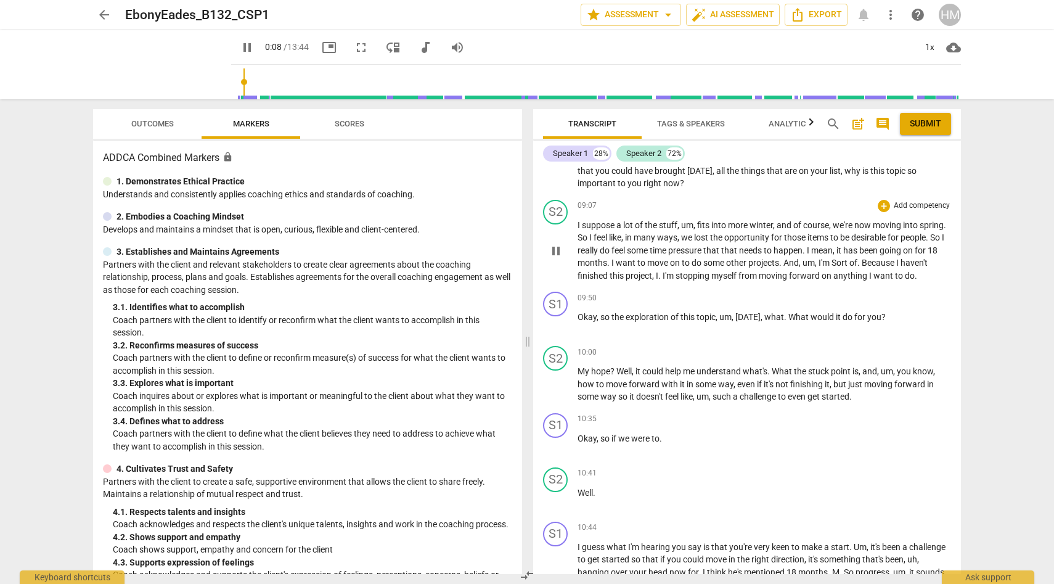
scroll to position [1686, 0]
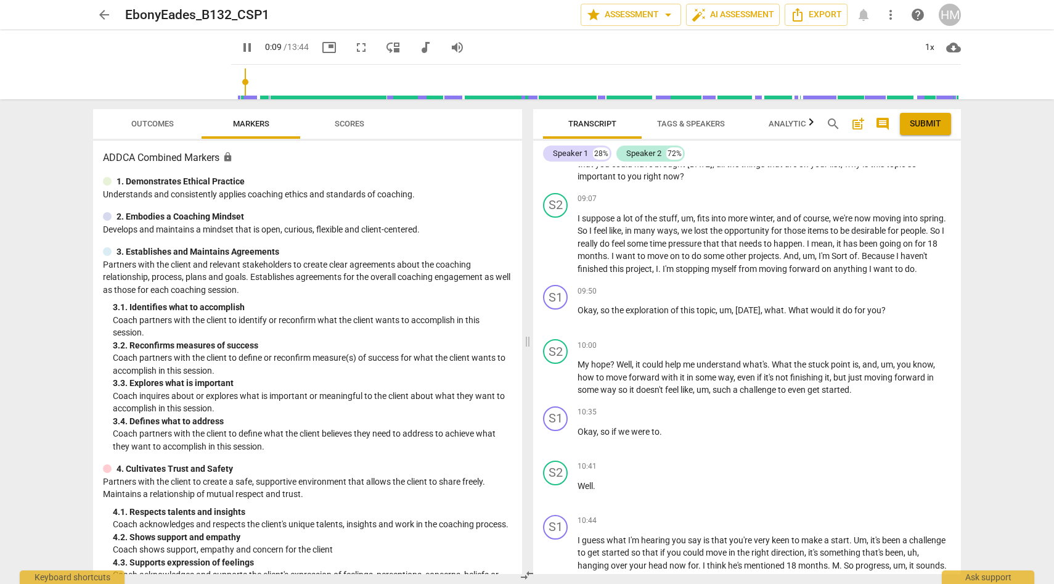
type input "10"
click at [96, 14] on span "arrow_back" at bounding box center [104, 14] width 22 height 15
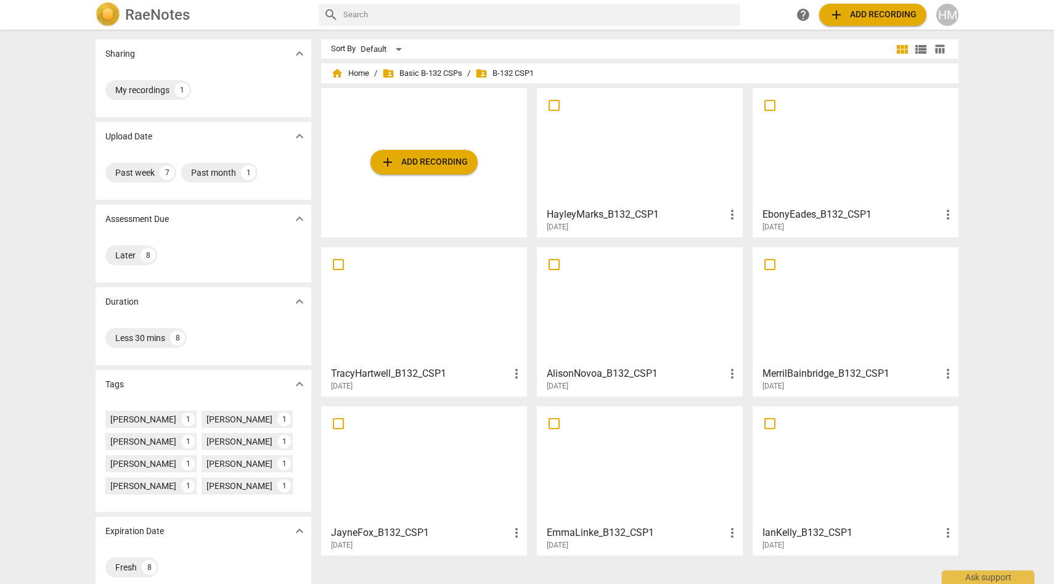
scroll to position [15, 0]
